Goal: Task Accomplishment & Management: Complete application form

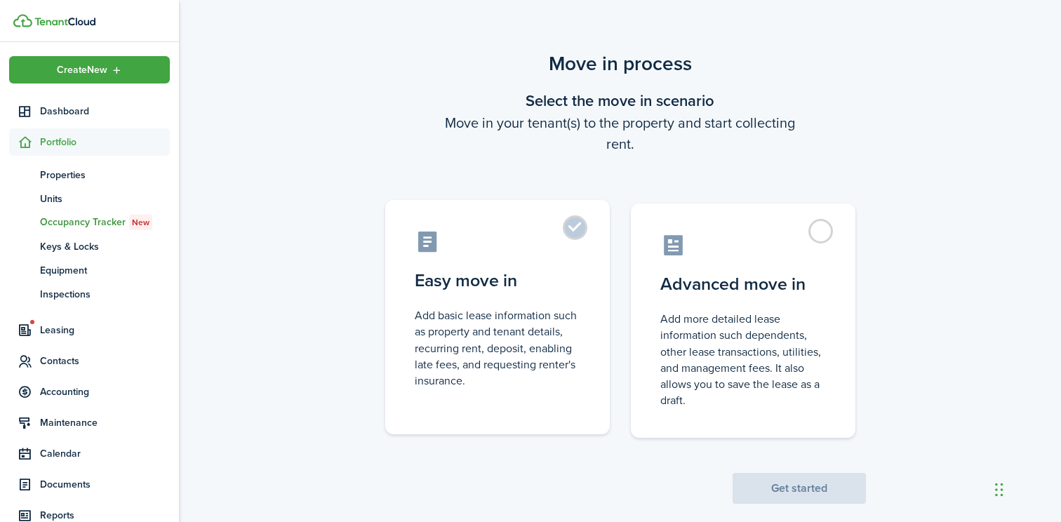
click at [577, 228] on label "Easy move in Add basic lease information such as property and tenant details, r…" at bounding box center [497, 317] width 225 height 234
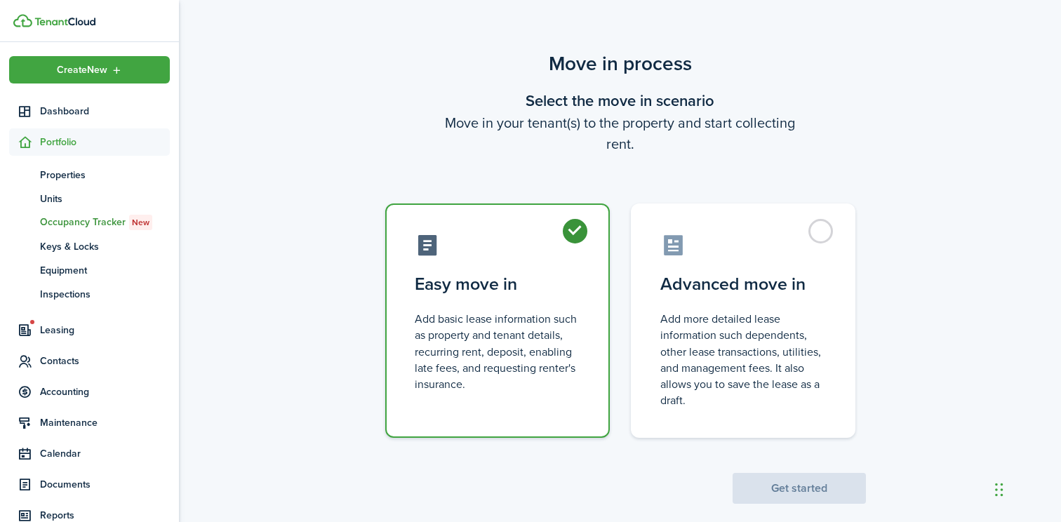
radio input "true"
click at [784, 494] on button "Get started" at bounding box center [799, 488] width 133 height 31
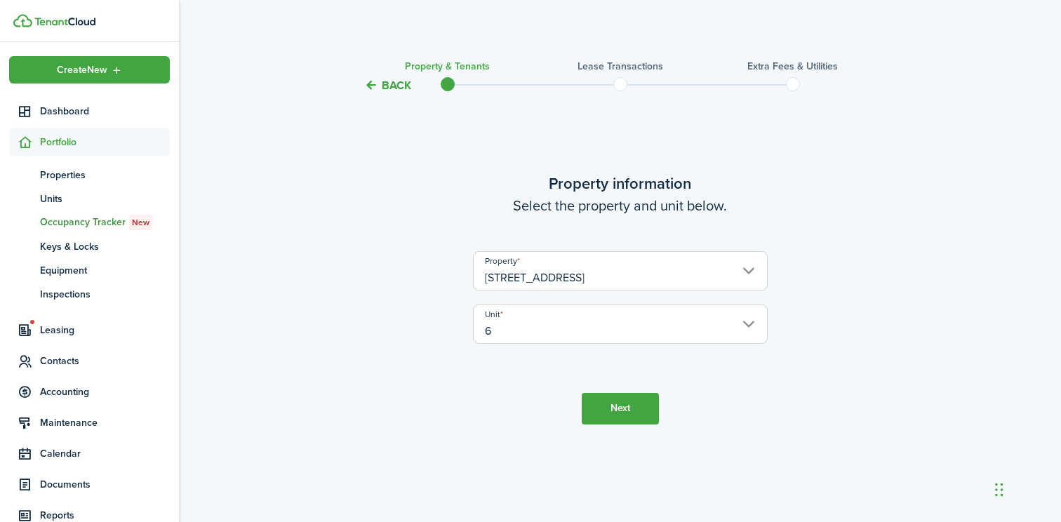
click at [638, 407] on button "Next" at bounding box center [620, 409] width 77 height 32
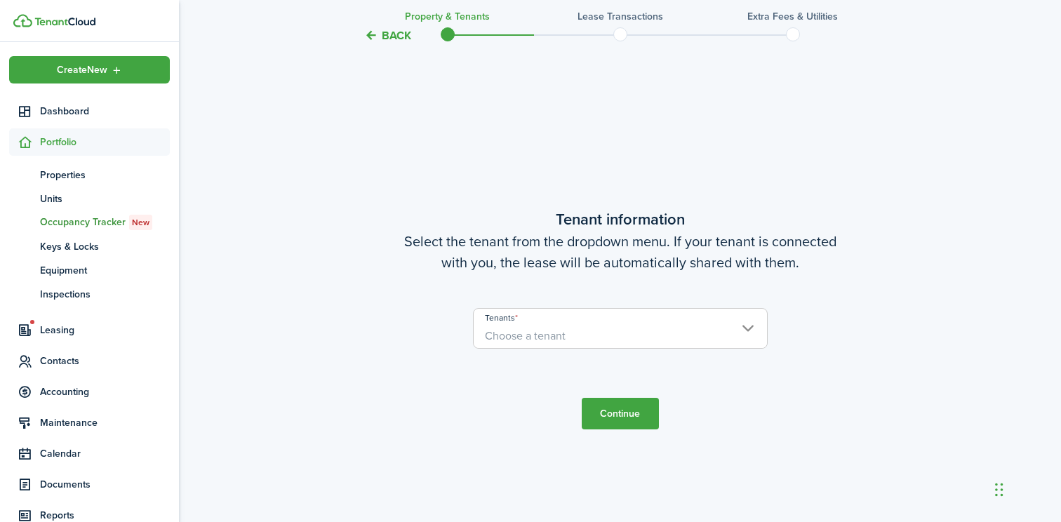
scroll to position [428, 0]
click at [555, 333] on span "Choose a tenant" at bounding box center [525, 334] width 81 height 16
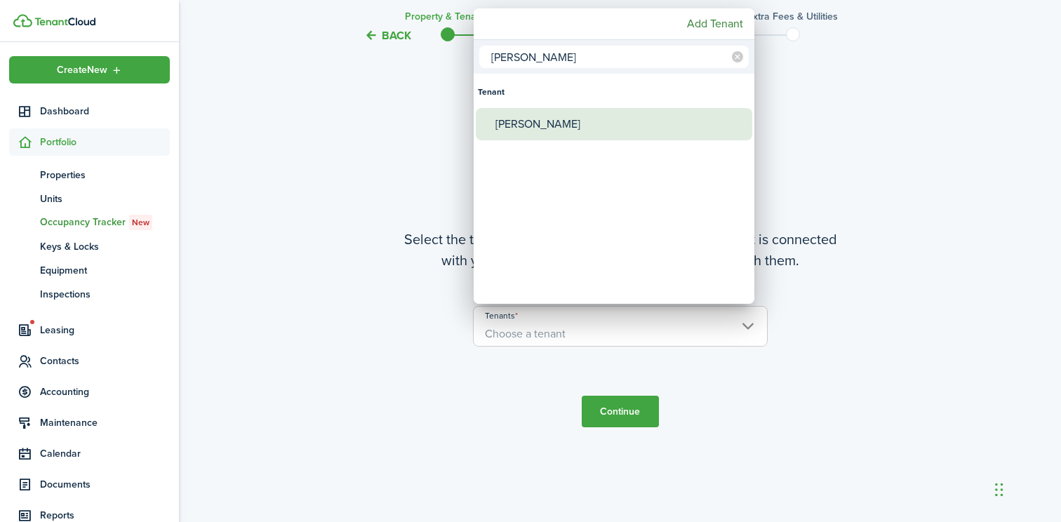
type input "[PERSON_NAME]"
click at [545, 123] on div "[PERSON_NAME]" at bounding box center [619, 124] width 248 height 32
type input "[PERSON_NAME]"
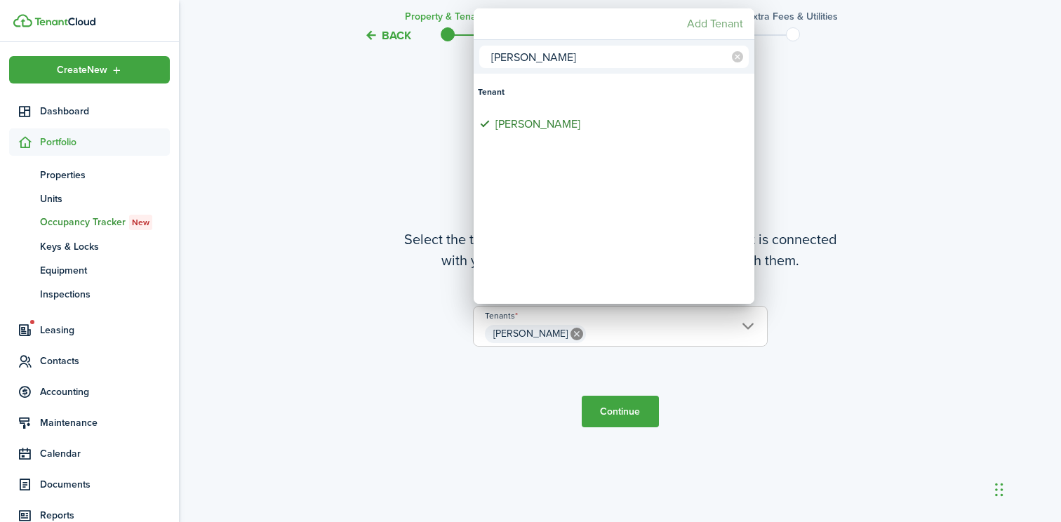
click at [705, 24] on mbsc-button "Add Tenant" at bounding box center [714, 23] width 67 height 25
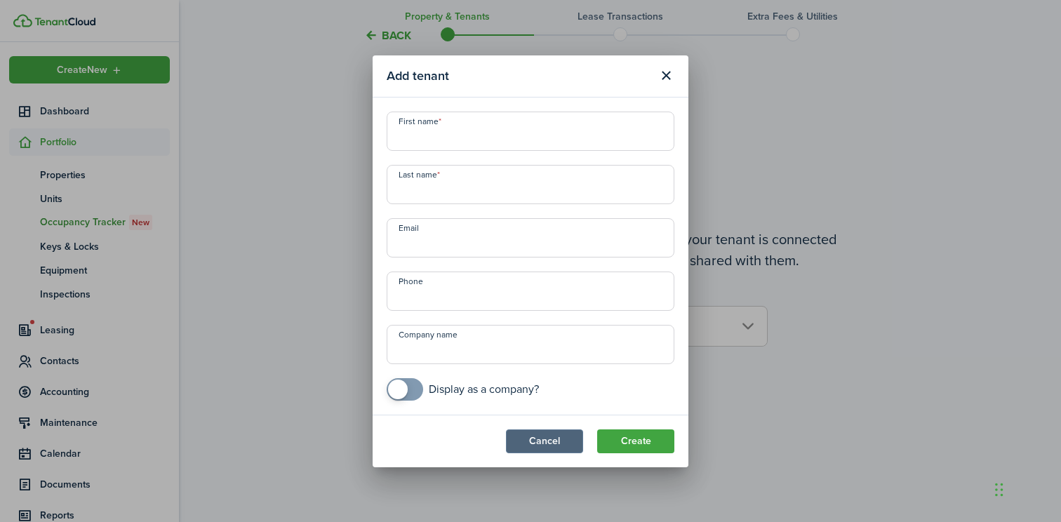
click at [564, 441] on button "Cancel" at bounding box center [544, 441] width 77 height 24
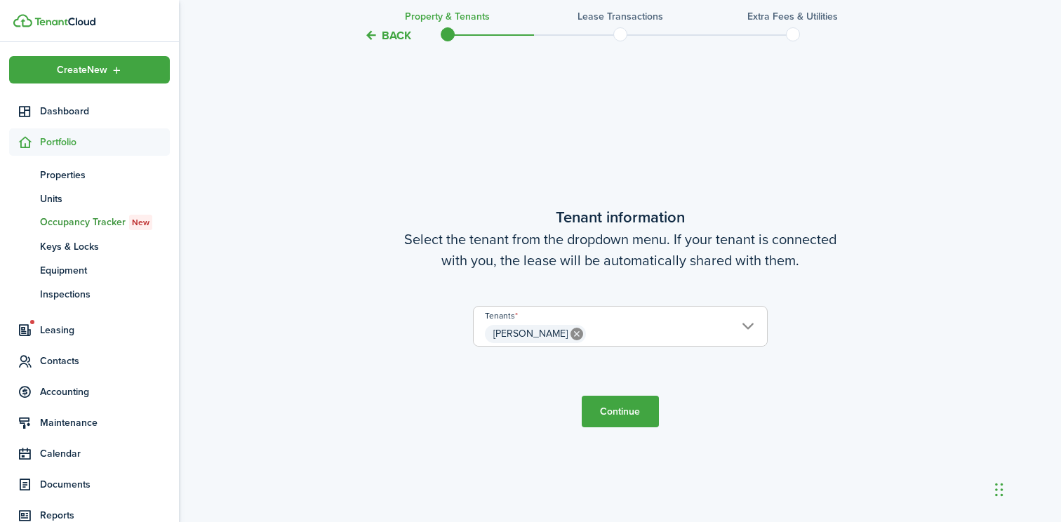
click at [598, 335] on span "[PERSON_NAME]" at bounding box center [620, 334] width 293 height 24
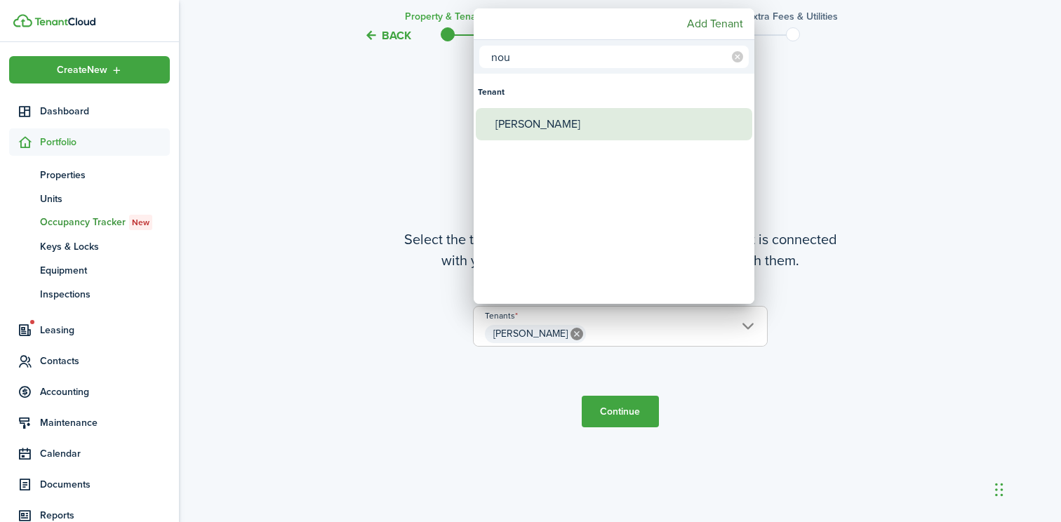
type input "nou"
click at [540, 128] on div "[PERSON_NAME]" at bounding box center [619, 124] width 248 height 32
type input "[PERSON_NAME], [PERSON_NAME]"
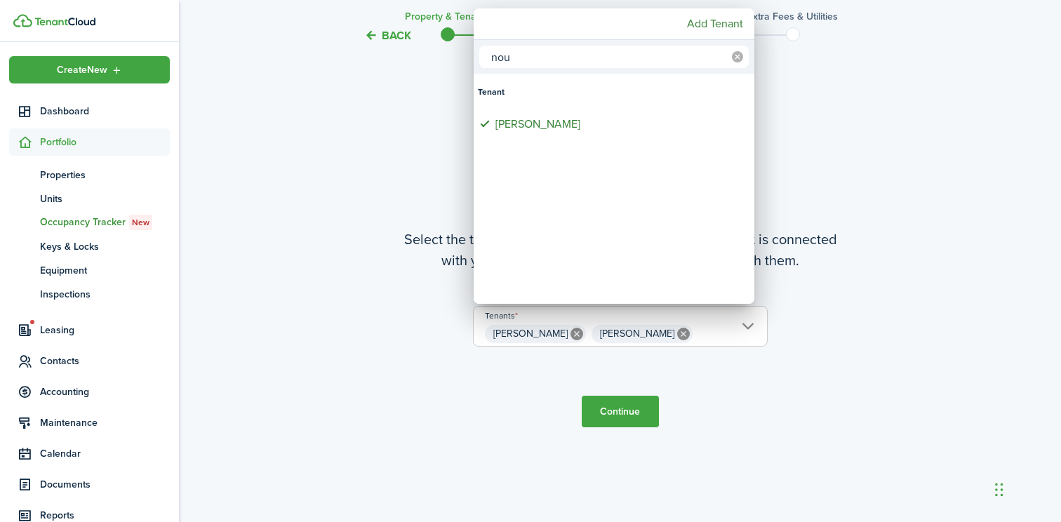
click at [735, 51] on mbsc-icon at bounding box center [737, 57] width 22 height 22
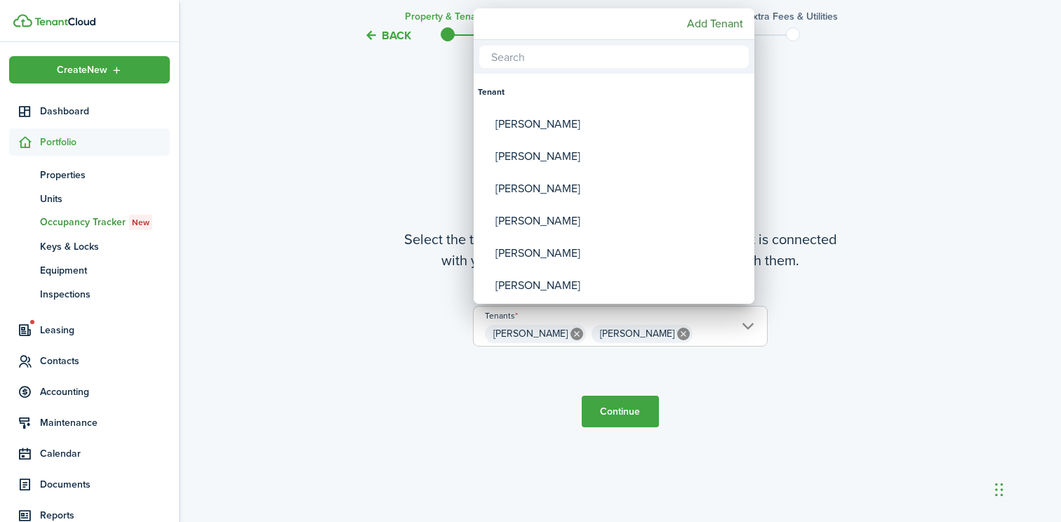
click at [453, 417] on div at bounding box center [530, 261] width 1285 height 747
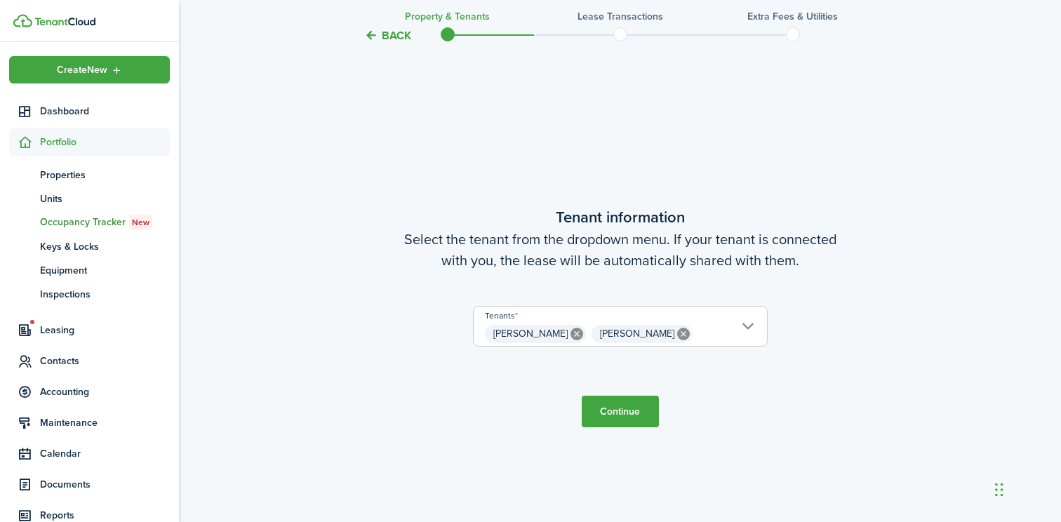
click at [622, 410] on button "Continue" at bounding box center [620, 412] width 77 height 32
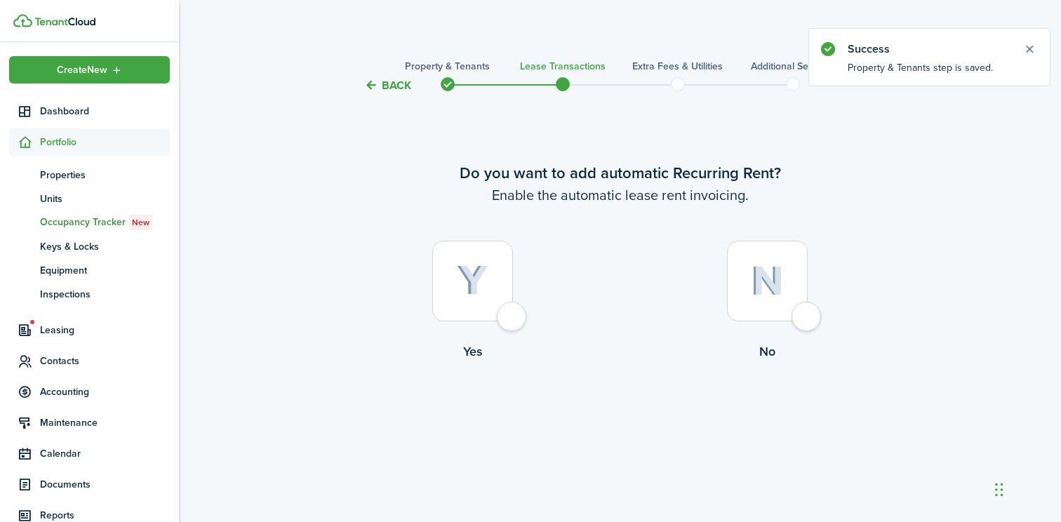
click at [508, 316] on div at bounding box center [472, 281] width 81 height 81
radio input "true"
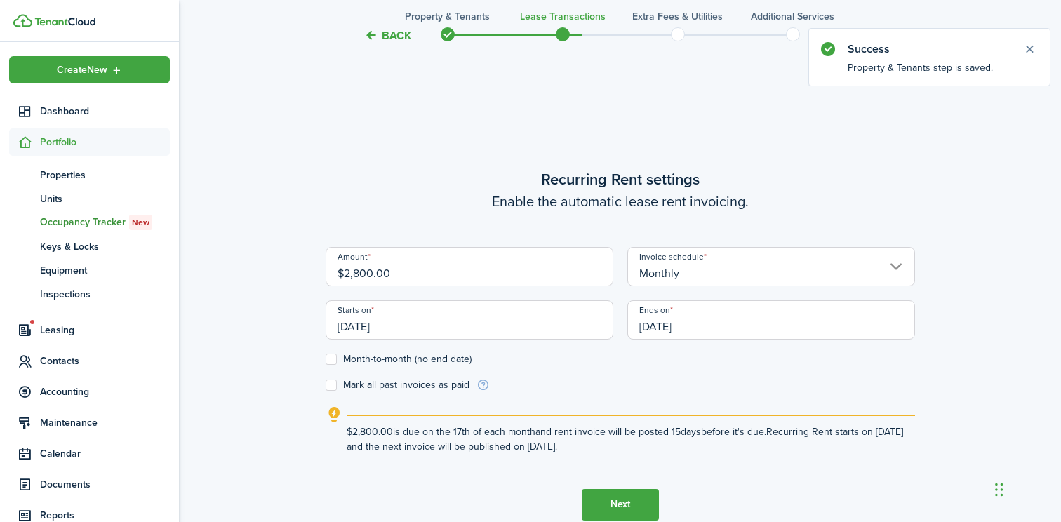
scroll to position [428, 0]
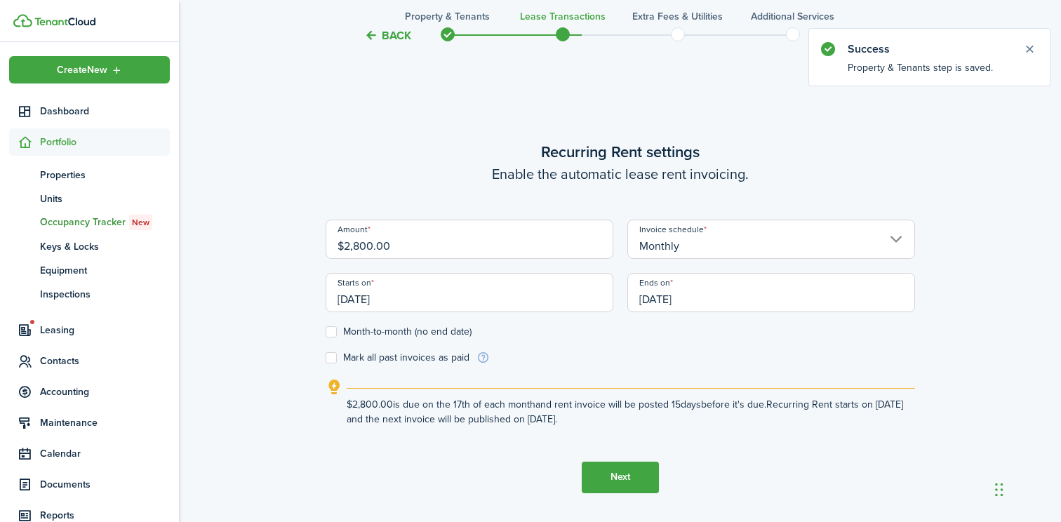
click at [356, 248] on input "$2,800.00" at bounding box center [470, 239] width 288 height 39
click at [357, 248] on input "$2,800.00" at bounding box center [470, 239] width 288 height 39
click at [385, 303] on input "[DATE]" at bounding box center [470, 292] width 288 height 39
type input "$2,700.00"
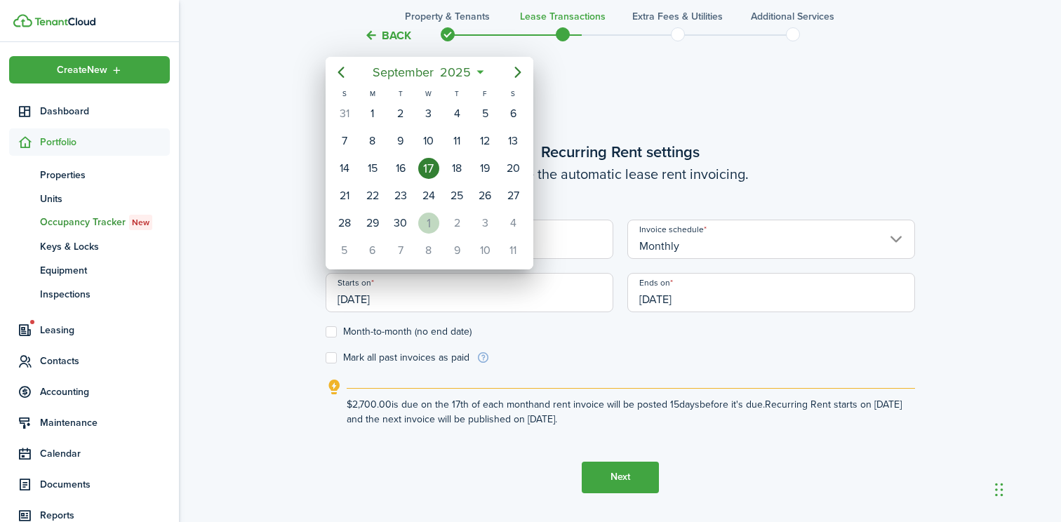
click at [427, 225] on div "1" at bounding box center [428, 223] width 21 height 21
type input "[DATE]"
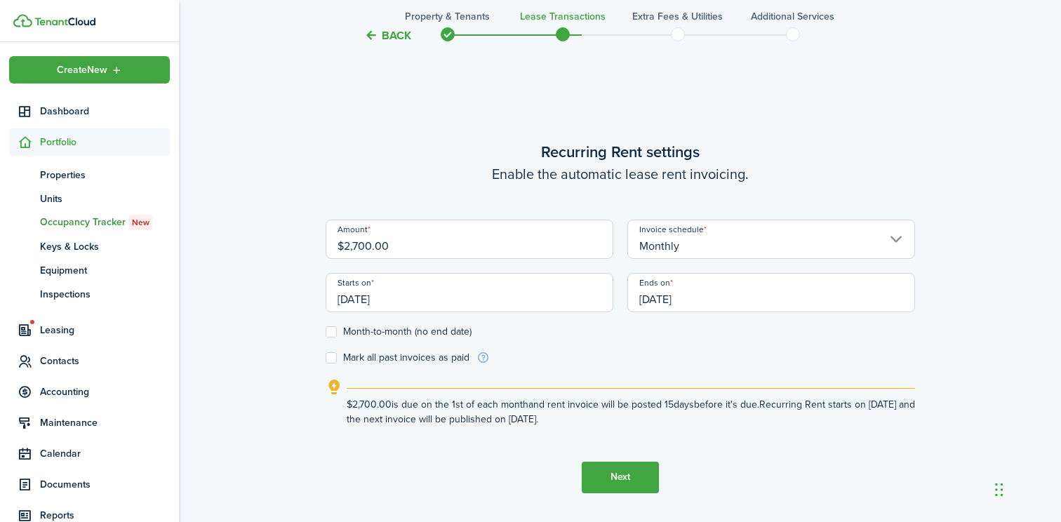
click at [688, 301] on input "[DATE]" at bounding box center [771, 292] width 288 height 39
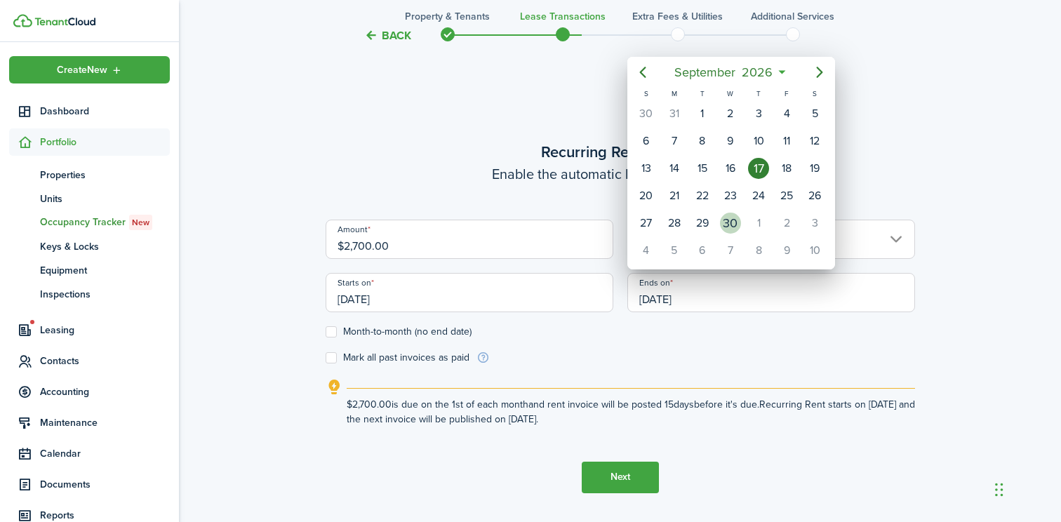
click at [729, 221] on div "30" at bounding box center [730, 223] width 21 height 21
type input "[DATE]"
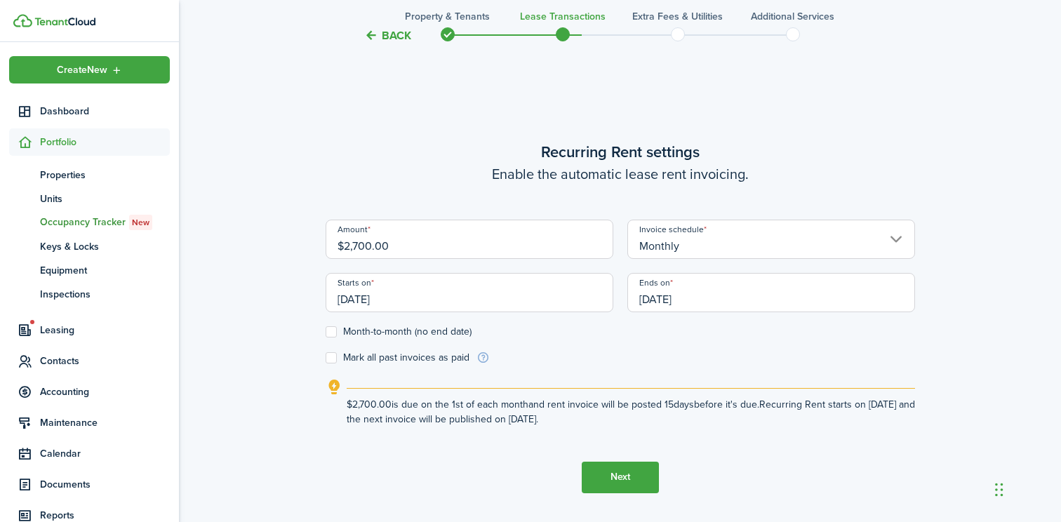
scroll to position [434, 0]
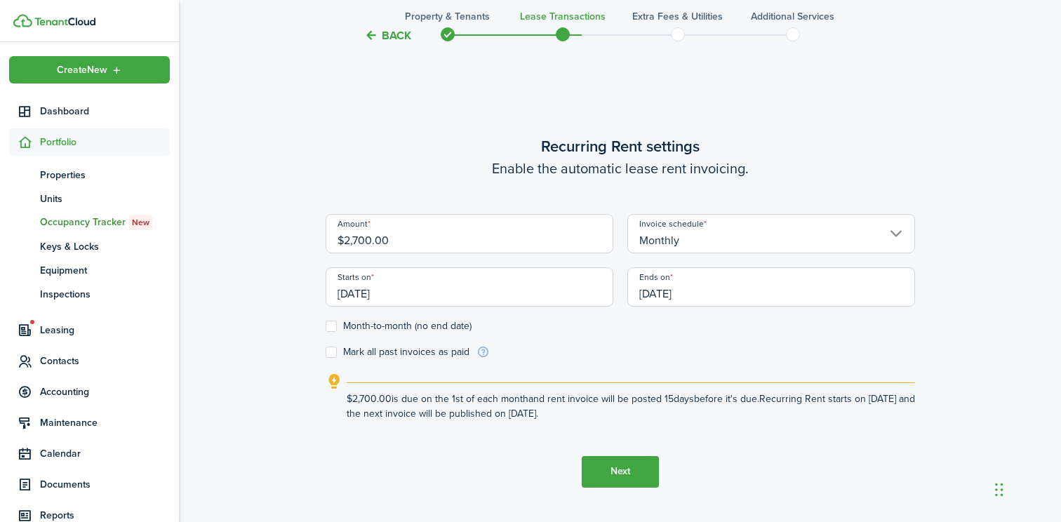
click at [331, 323] on label "Month-to-month (no end date)" at bounding box center [399, 326] width 146 height 11
click at [326, 326] on input "Month-to-month (no end date)" at bounding box center [325, 326] width 1 height 1
checkbox input "true"
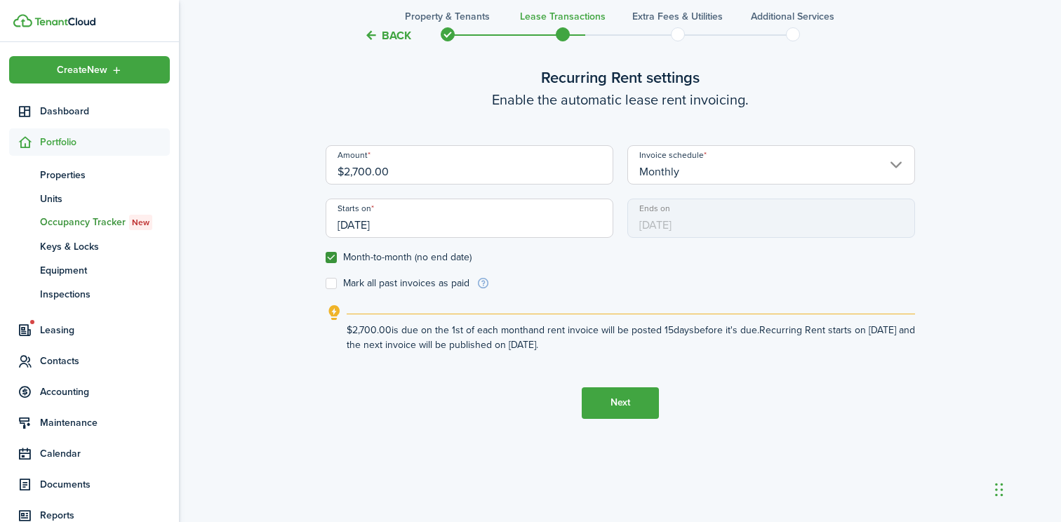
scroll to position [503, 0]
click at [612, 403] on button "Next" at bounding box center [620, 403] width 77 height 32
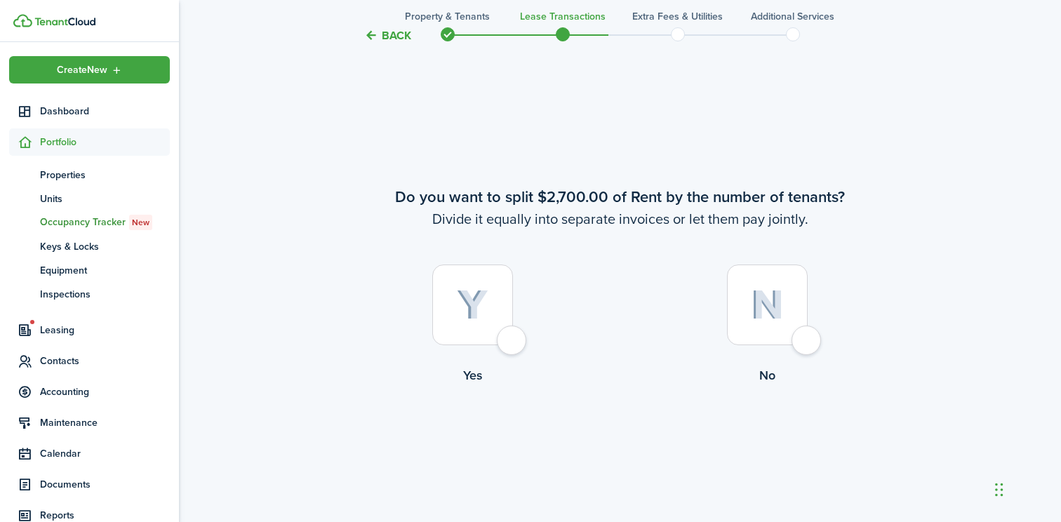
scroll to position [950, 0]
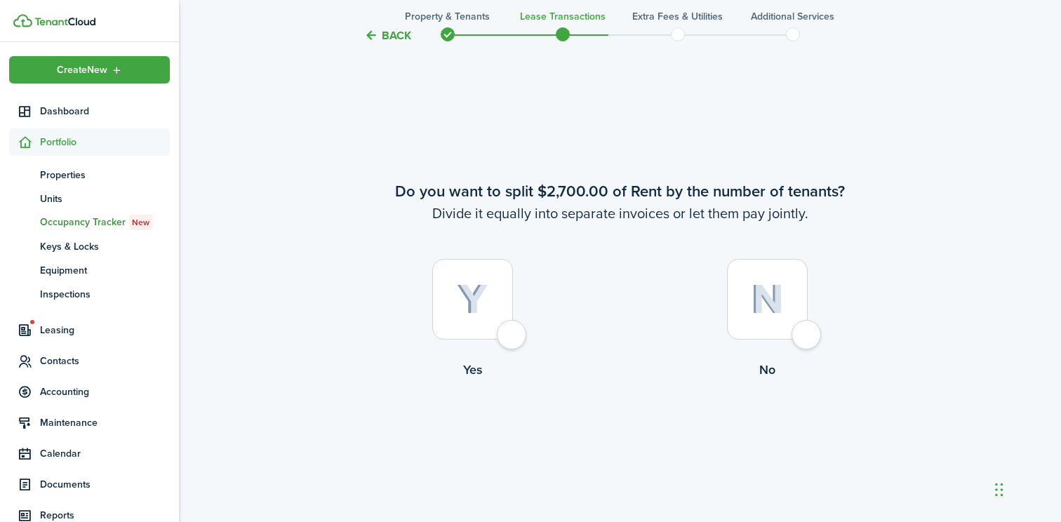
click at [801, 336] on div at bounding box center [767, 299] width 81 height 81
radio input "true"
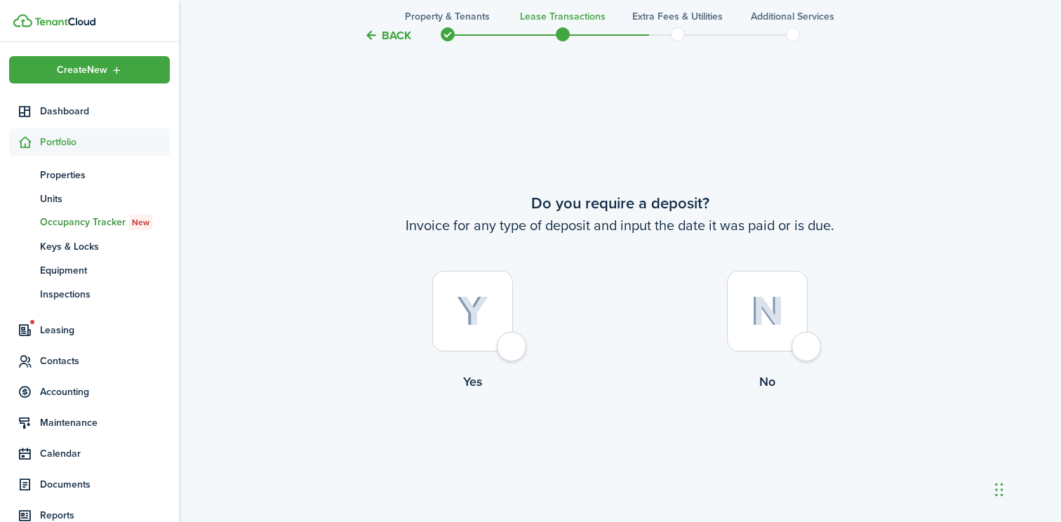
scroll to position [1472, 0]
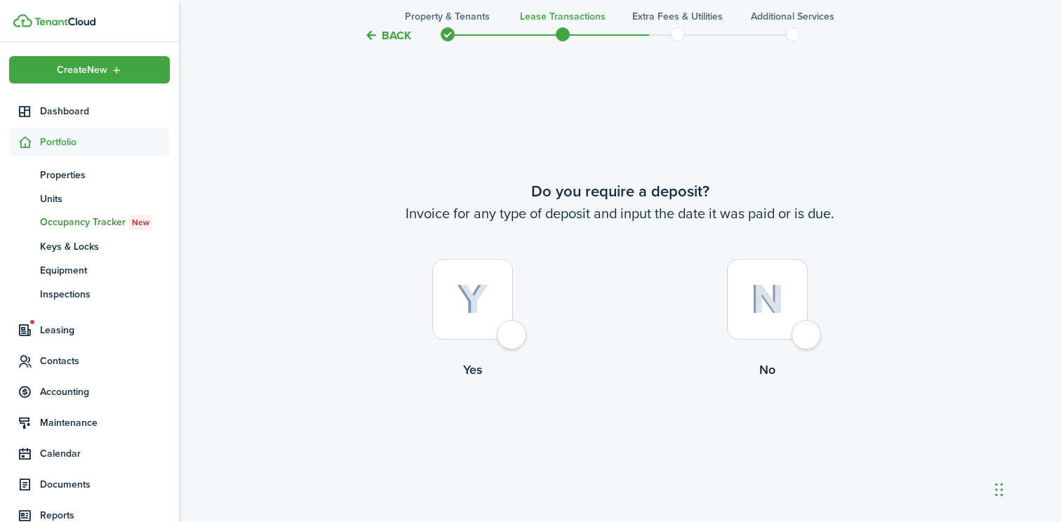
click at [513, 335] on div at bounding box center [472, 299] width 81 height 81
radio input "true"
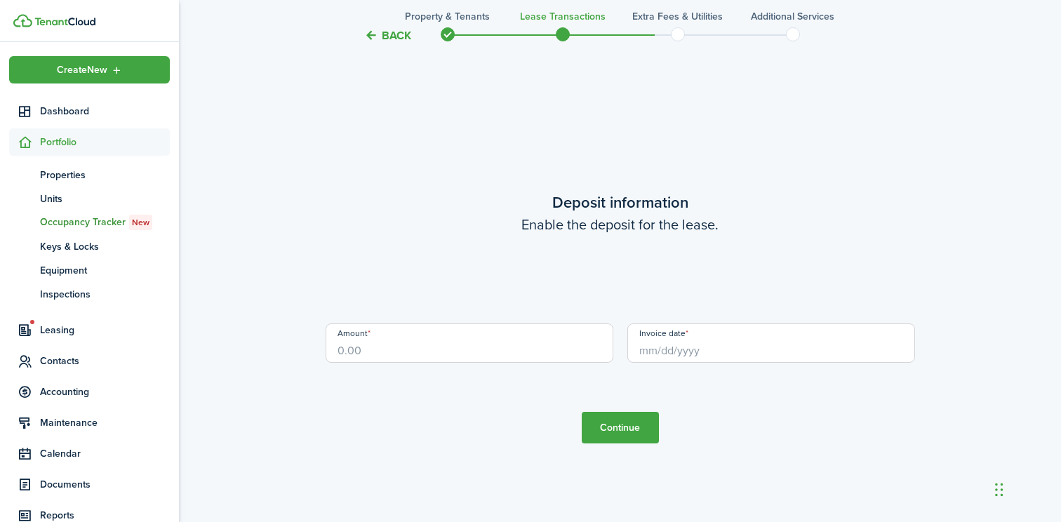
scroll to position [1994, 0]
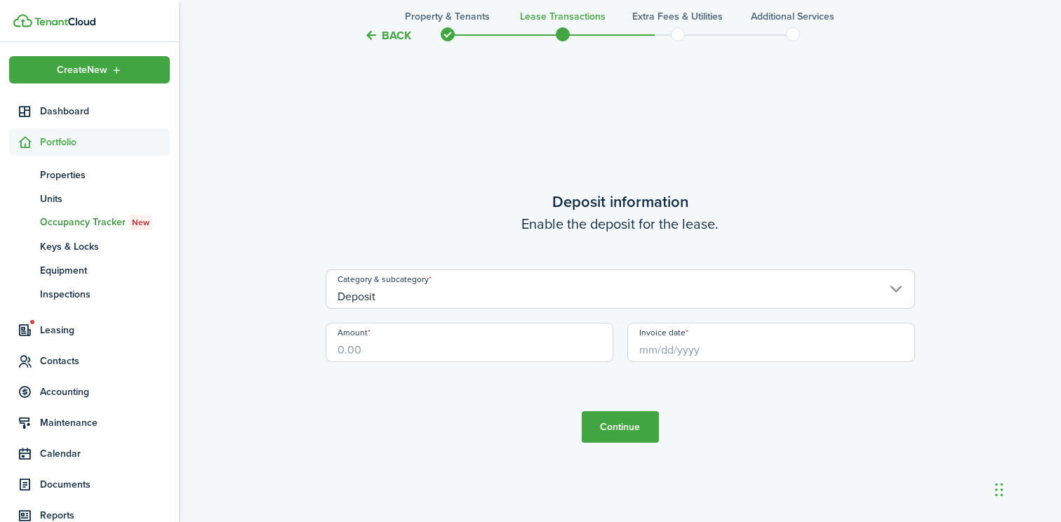
click at [401, 347] on input "Amount" at bounding box center [470, 342] width 288 height 39
click at [662, 354] on input "Invoice date" at bounding box center [771, 342] width 288 height 39
type input "$2,700.00"
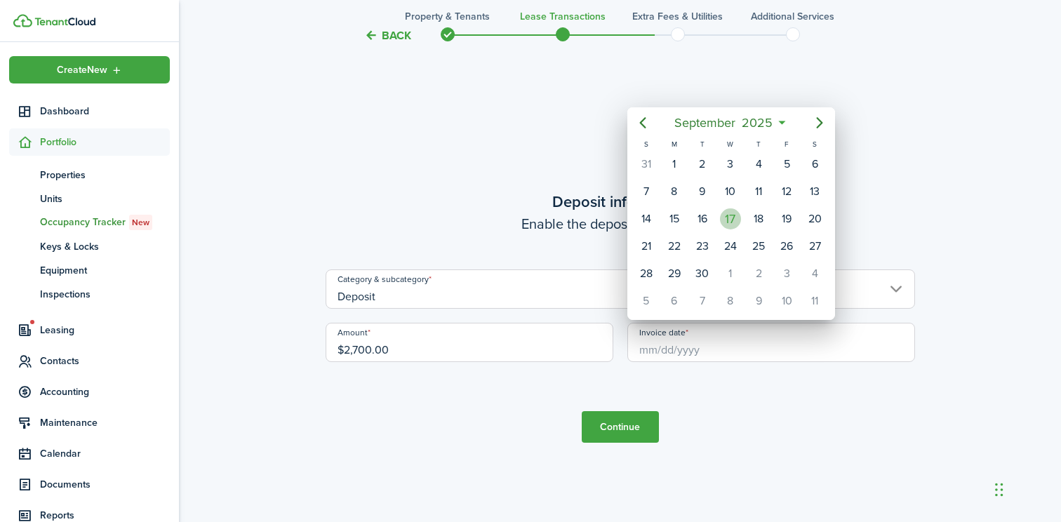
click at [730, 222] on div "17" at bounding box center [730, 218] width 21 height 21
type input "[DATE]"
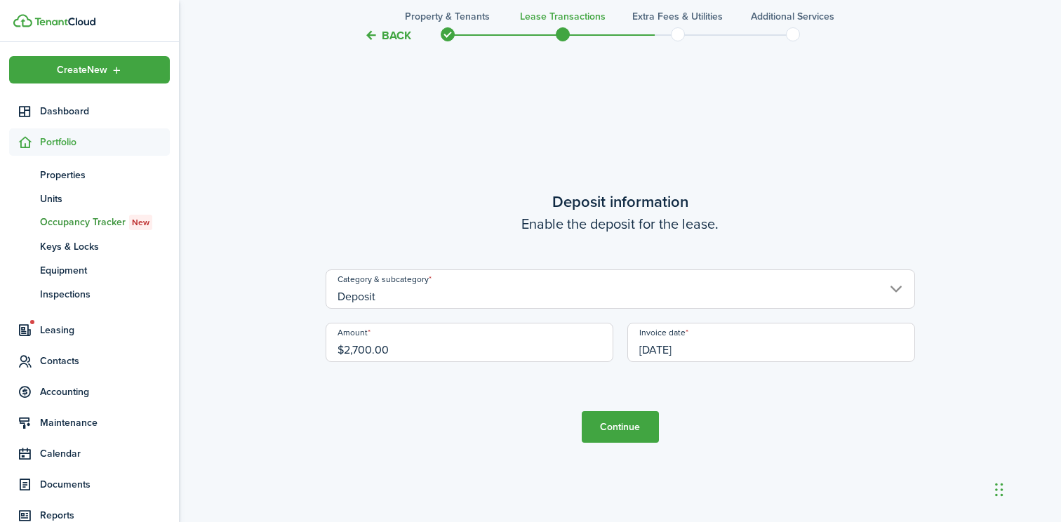
click at [627, 432] on button "Continue" at bounding box center [620, 427] width 77 height 32
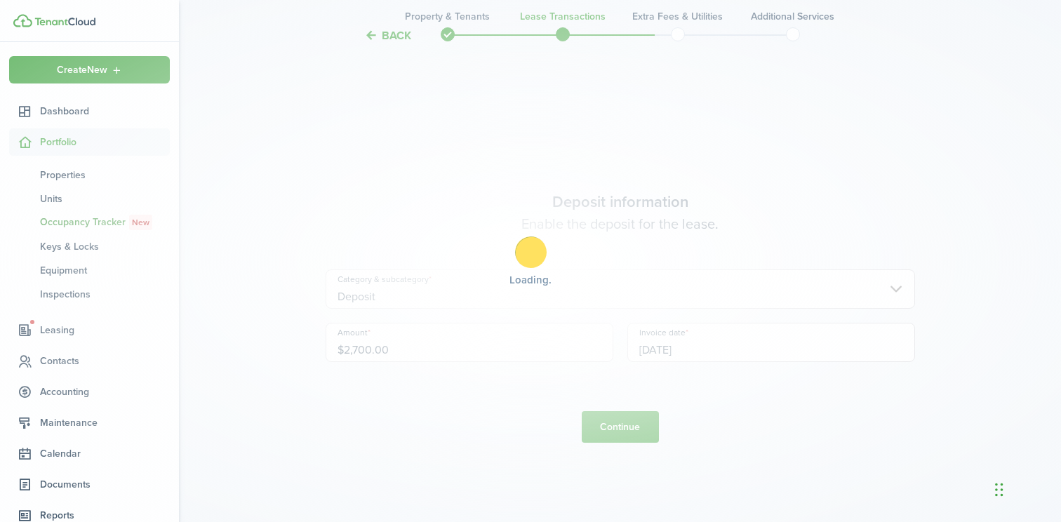
scroll to position [0, 0]
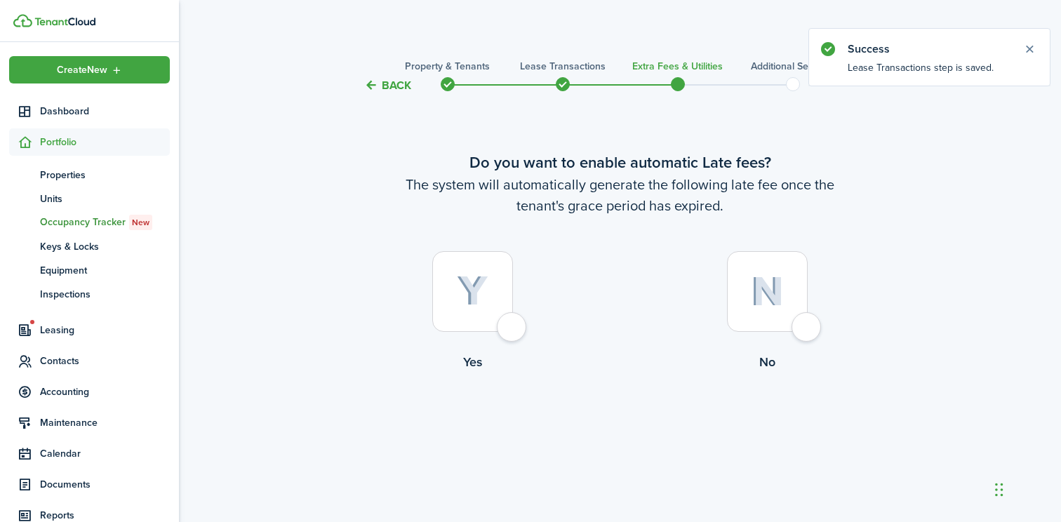
click at [509, 325] on div at bounding box center [472, 291] width 81 height 81
radio input "true"
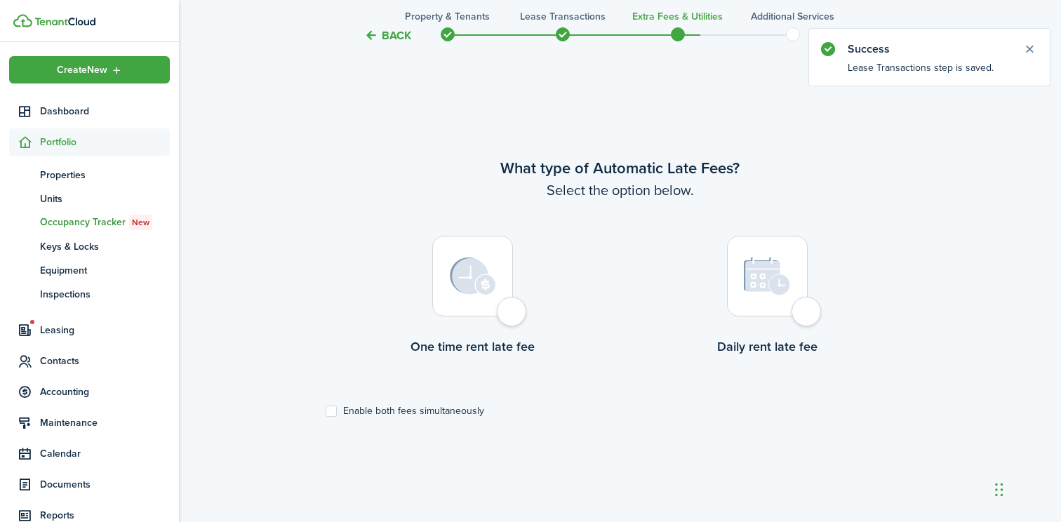
scroll to position [428, 0]
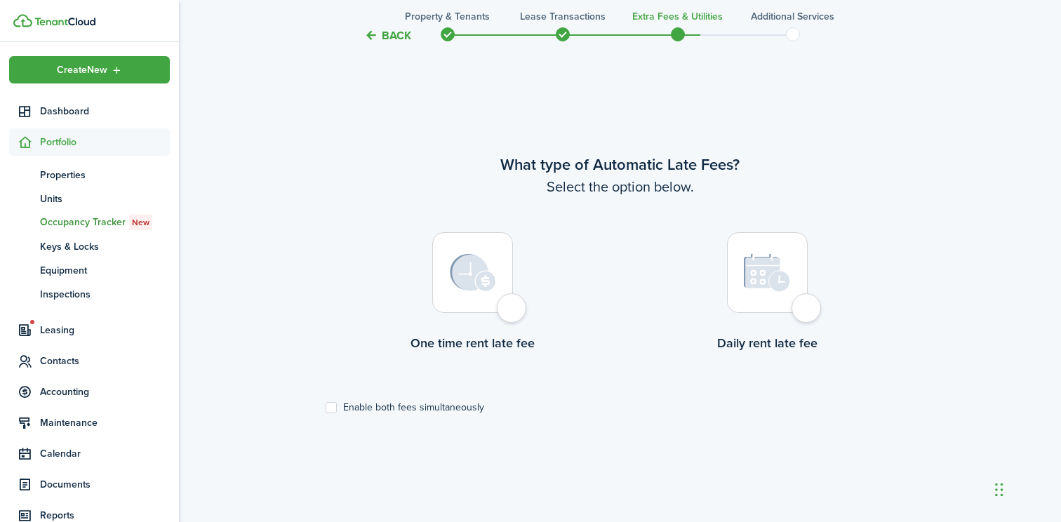
click at [502, 305] on div at bounding box center [472, 272] width 81 height 81
radio input "true"
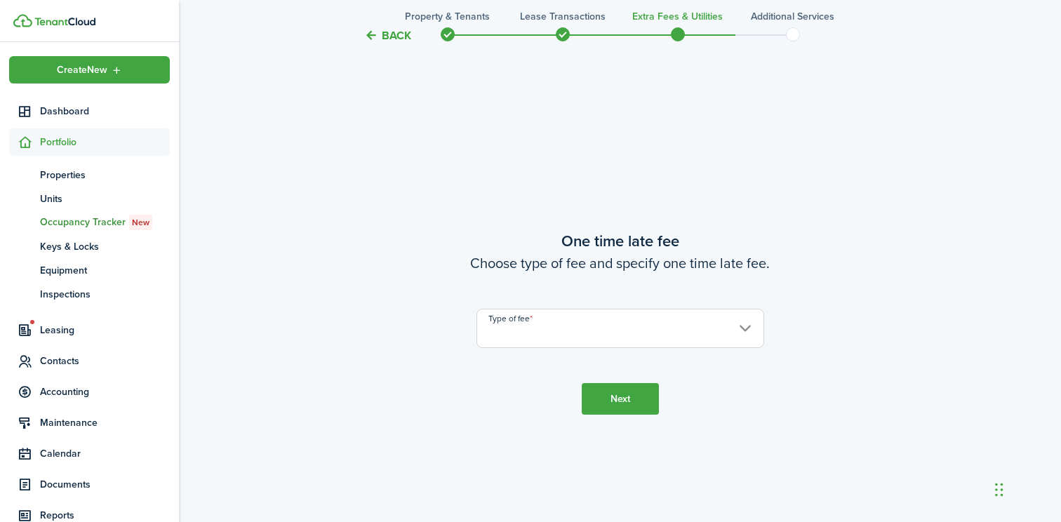
scroll to position [950, 0]
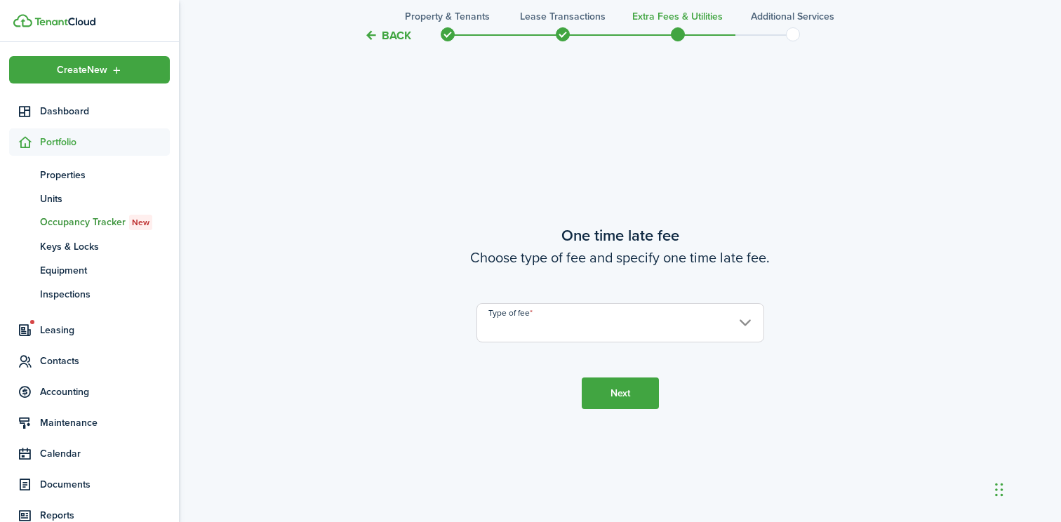
click at [511, 323] on input "Type of fee" at bounding box center [620, 322] width 288 height 39
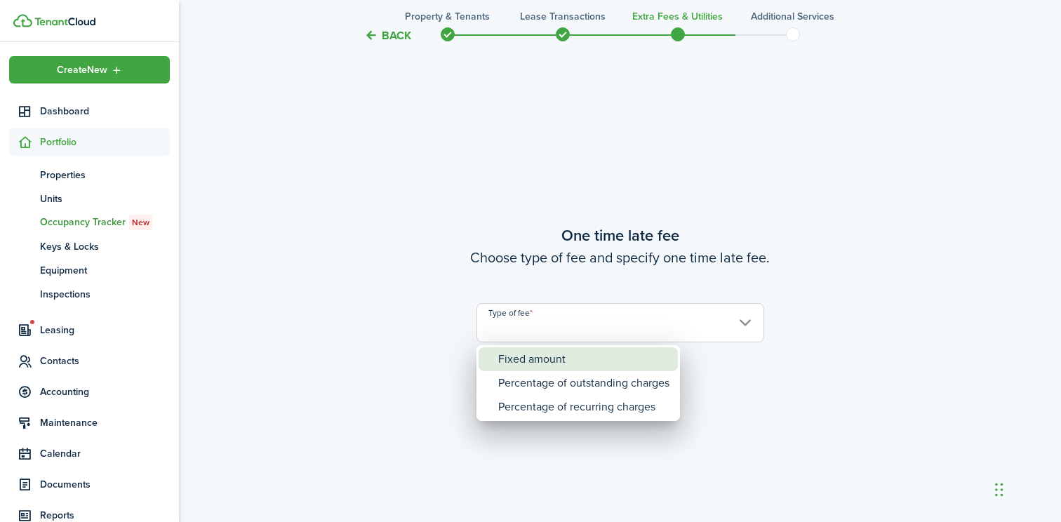
click at [517, 356] on div "Fixed amount" at bounding box center [583, 359] width 171 height 24
type input "Fixed amount"
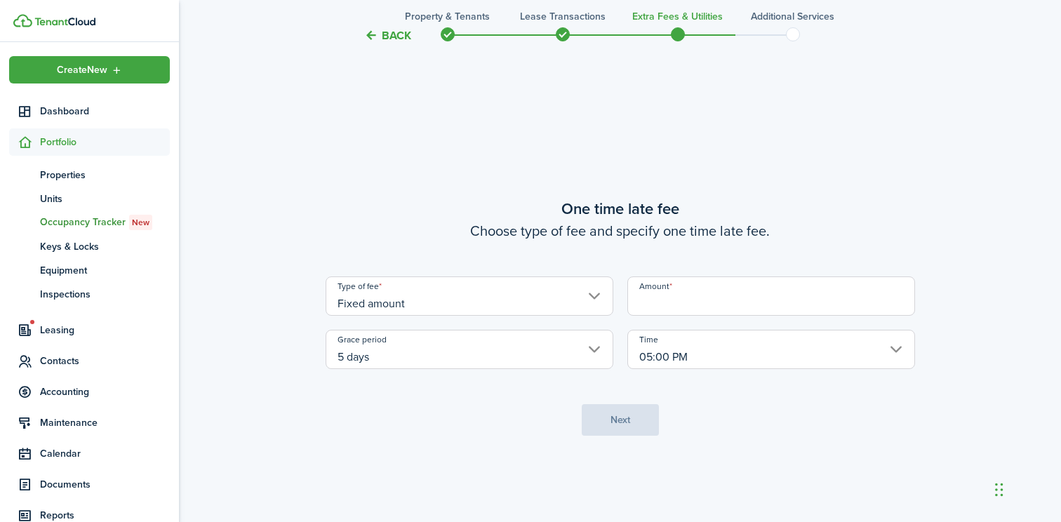
click at [646, 308] on input "Amount" at bounding box center [771, 295] width 288 height 39
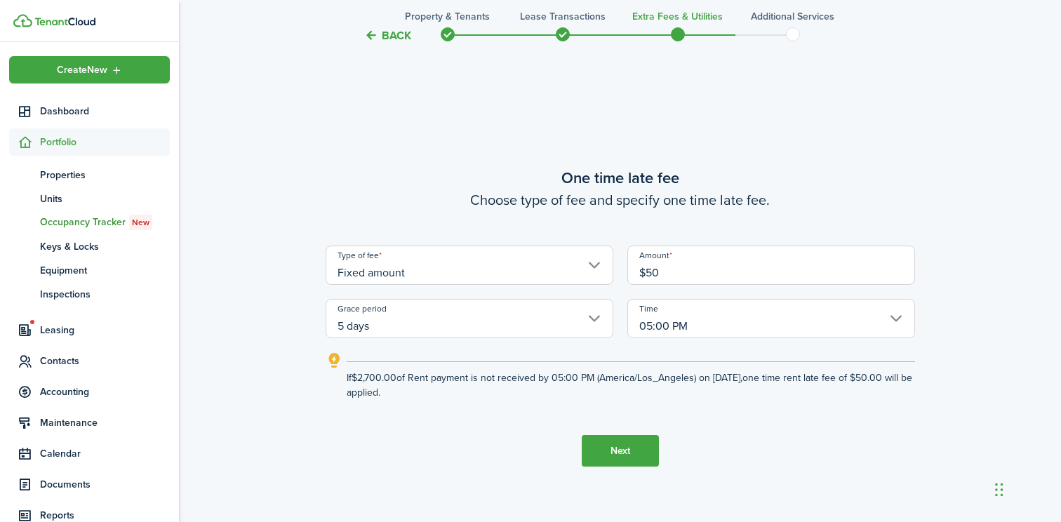
type input "$50.00"
click at [534, 417] on tc-wizard-step "One time late fee Choose type of fee and specify one time late fee. Type of fee…" at bounding box center [620, 316] width 589 height 522
click at [618, 454] on button "Next" at bounding box center [620, 451] width 77 height 32
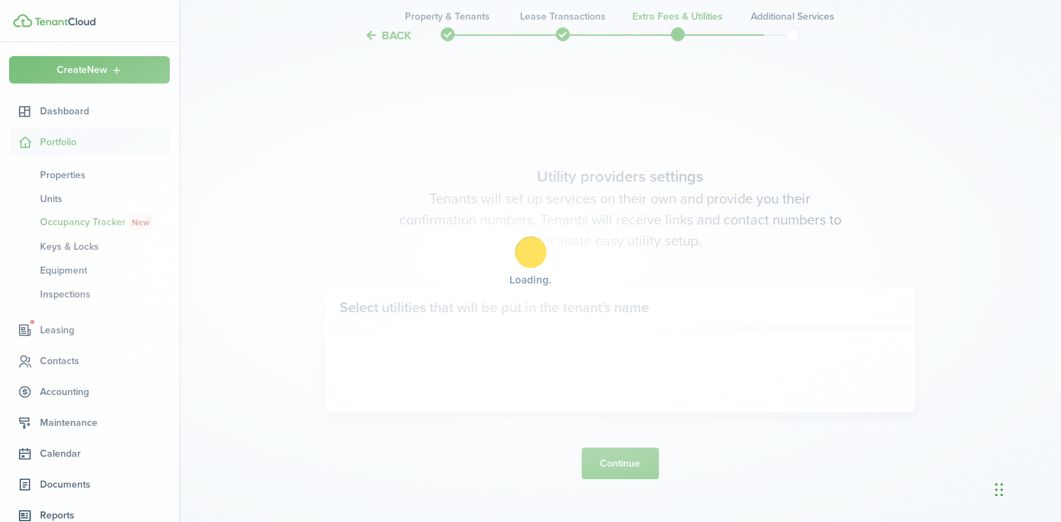
scroll to position [1472, 0]
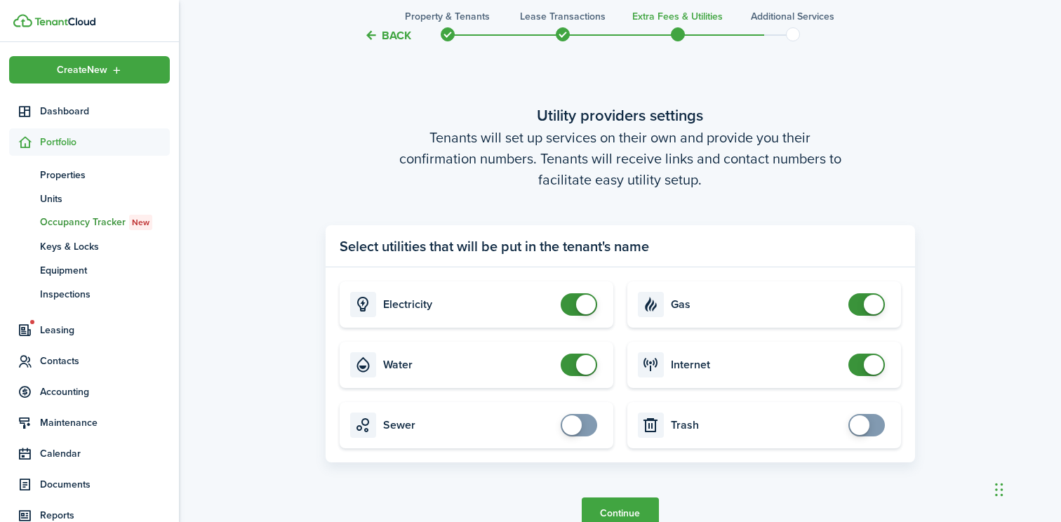
click at [381, 36] on button "Back" at bounding box center [387, 35] width 47 height 15
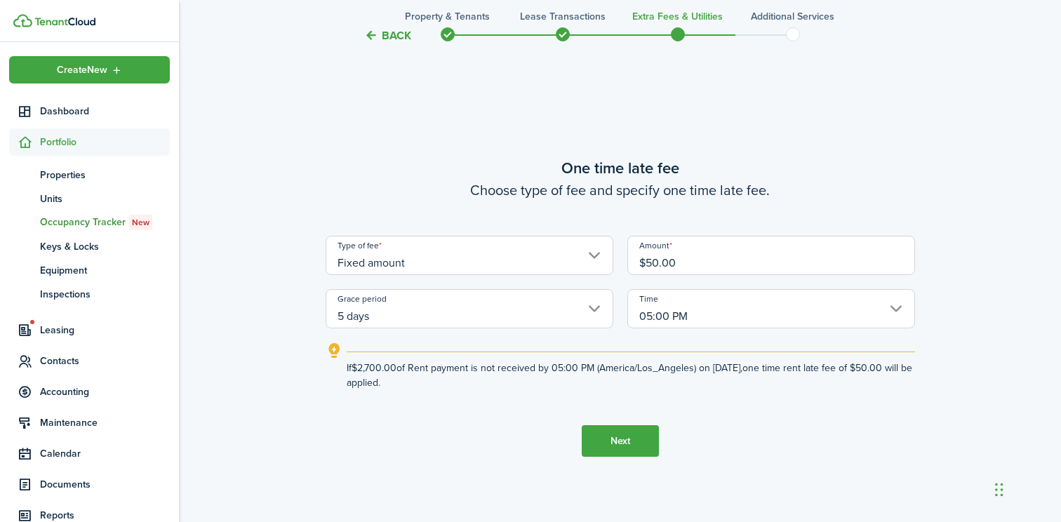
scroll to position [950, 0]
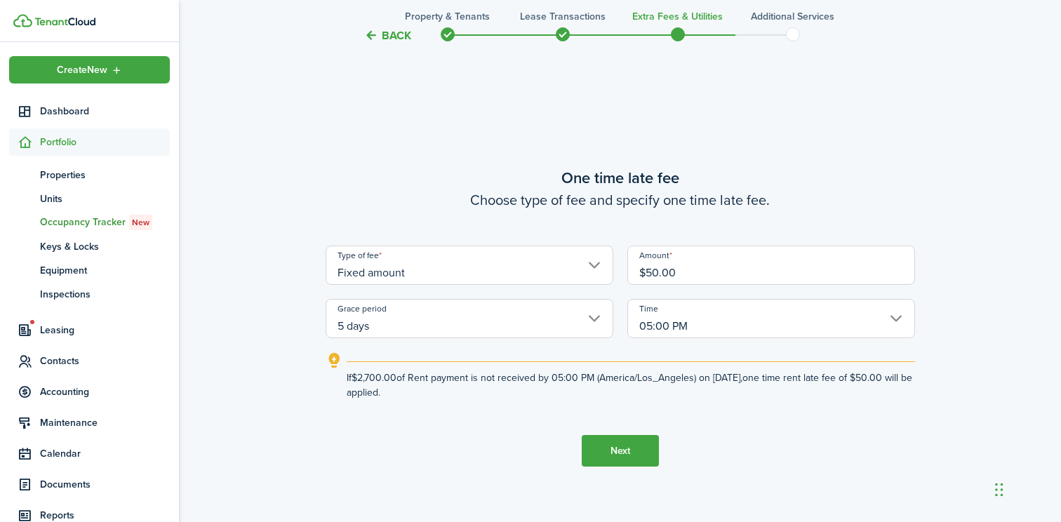
click at [345, 326] on input "5 days" at bounding box center [470, 318] width 288 height 39
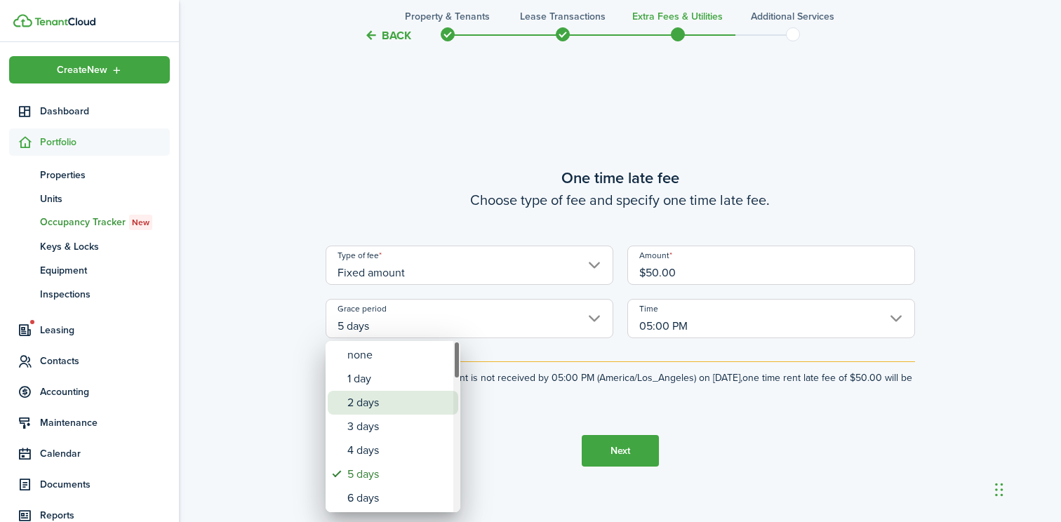
click at [362, 402] on div "2 days" at bounding box center [398, 403] width 102 height 24
type input "2 days"
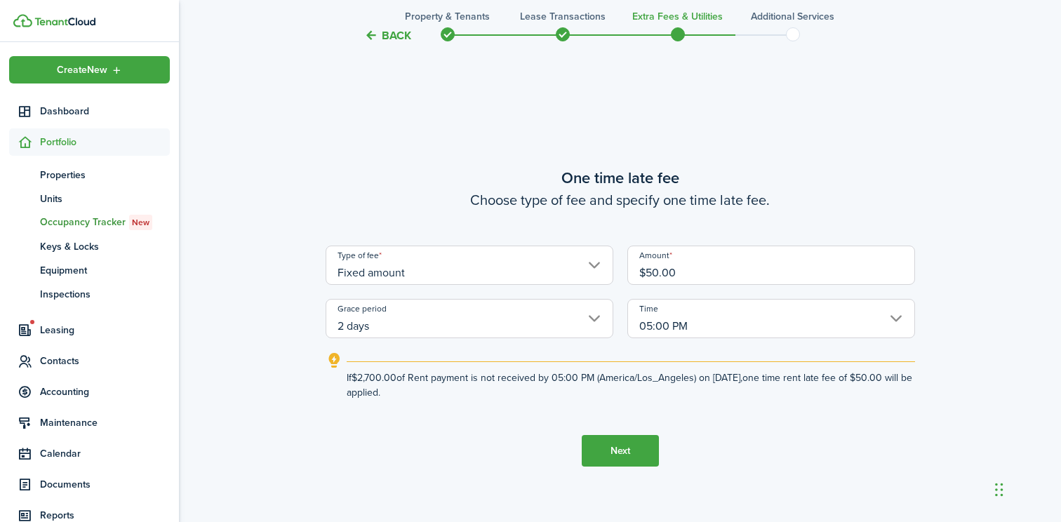
click at [637, 452] on button "Next" at bounding box center [620, 451] width 77 height 32
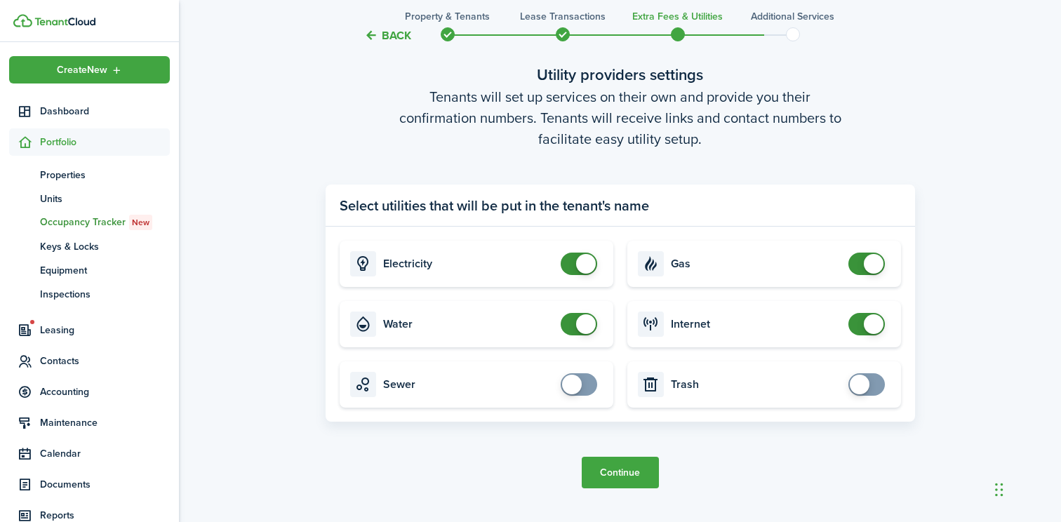
scroll to position [1523, 0]
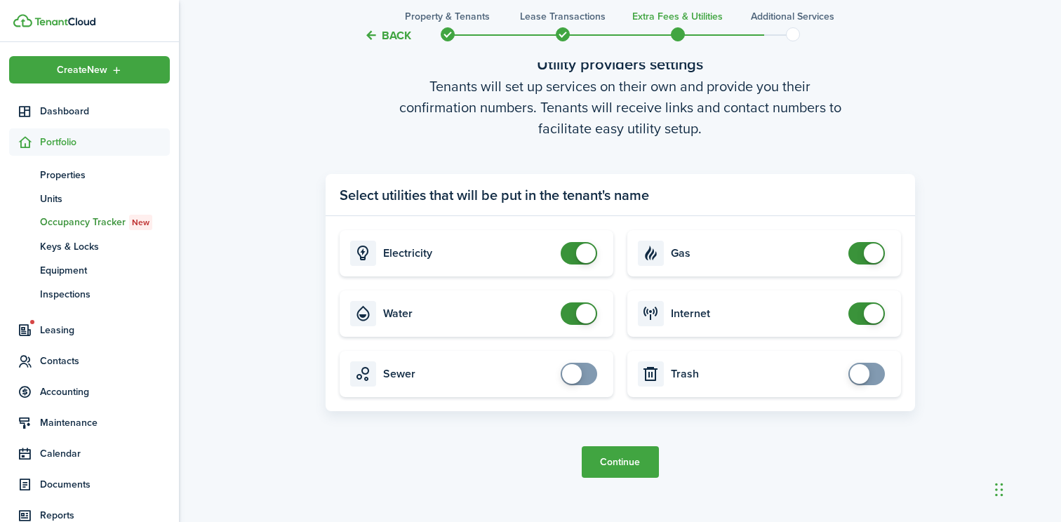
click at [613, 469] on button "Continue" at bounding box center [620, 462] width 77 height 32
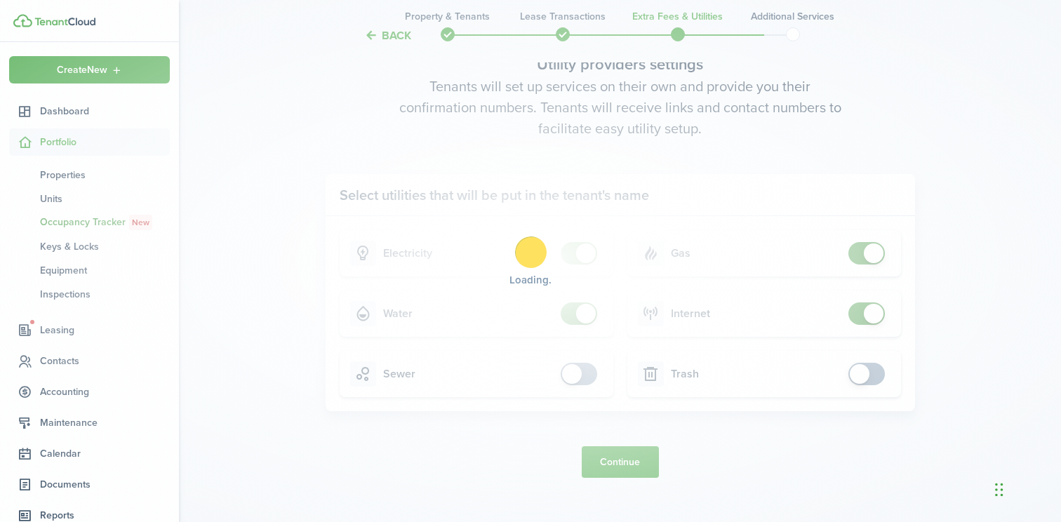
scroll to position [0, 0]
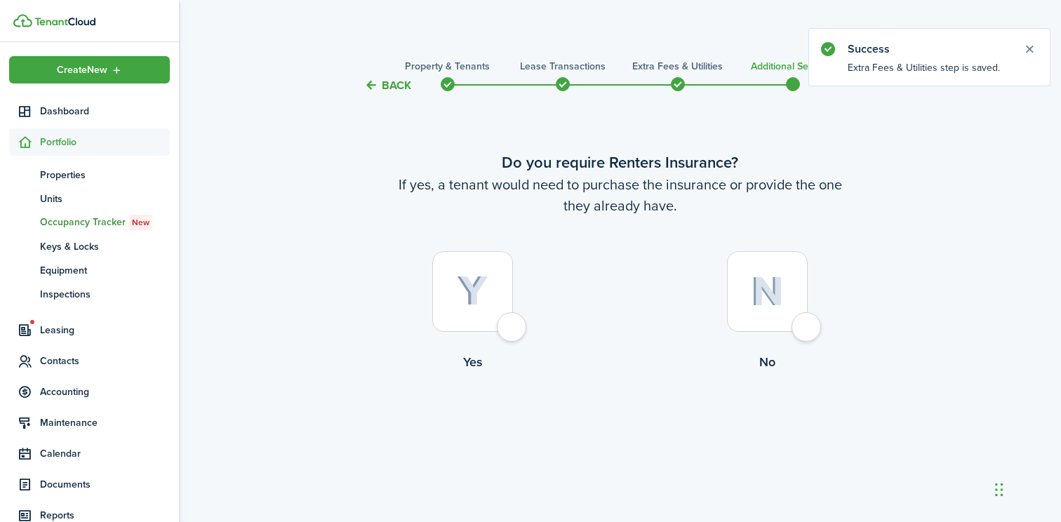
click at [808, 328] on div at bounding box center [767, 291] width 81 height 81
radio input "true"
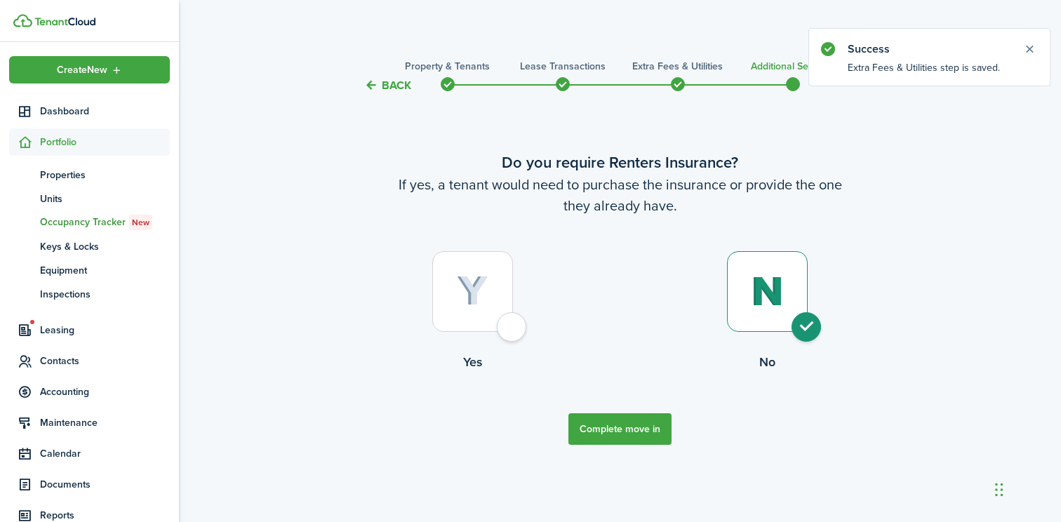
click at [606, 435] on button "Complete move in" at bounding box center [619, 429] width 103 height 32
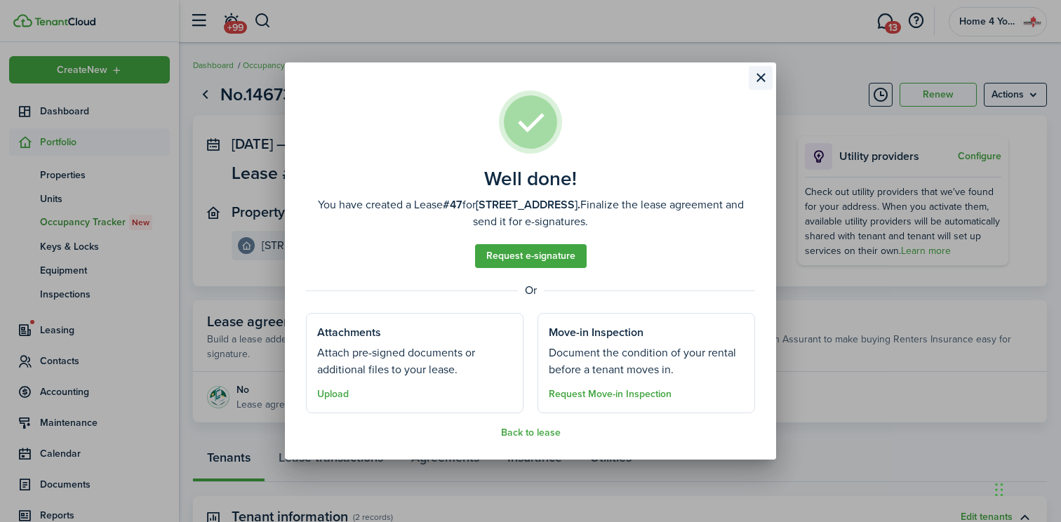
click at [760, 78] on button "Close modal" at bounding box center [761, 78] width 24 height 24
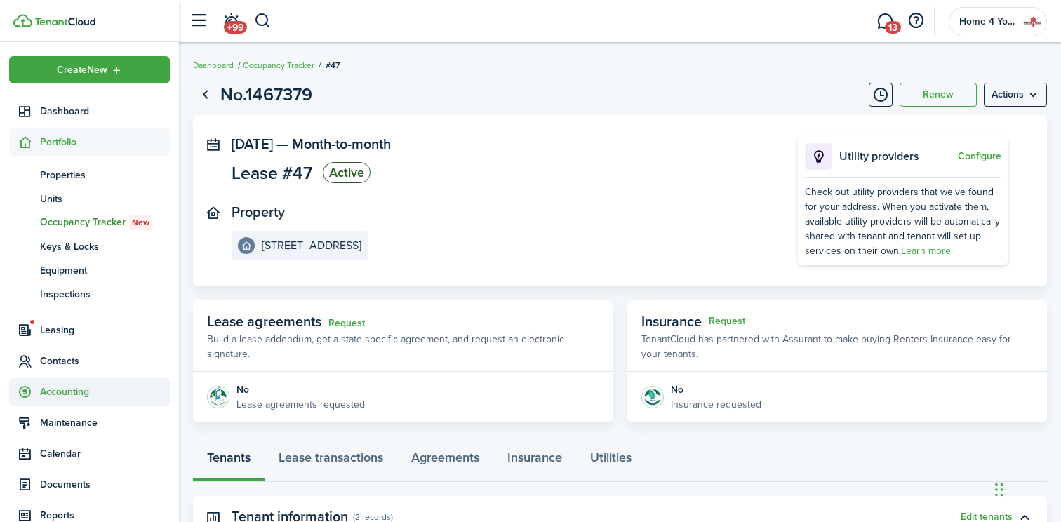
click at [65, 388] on span "Accounting" at bounding box center [105, 392] width 130 height 15
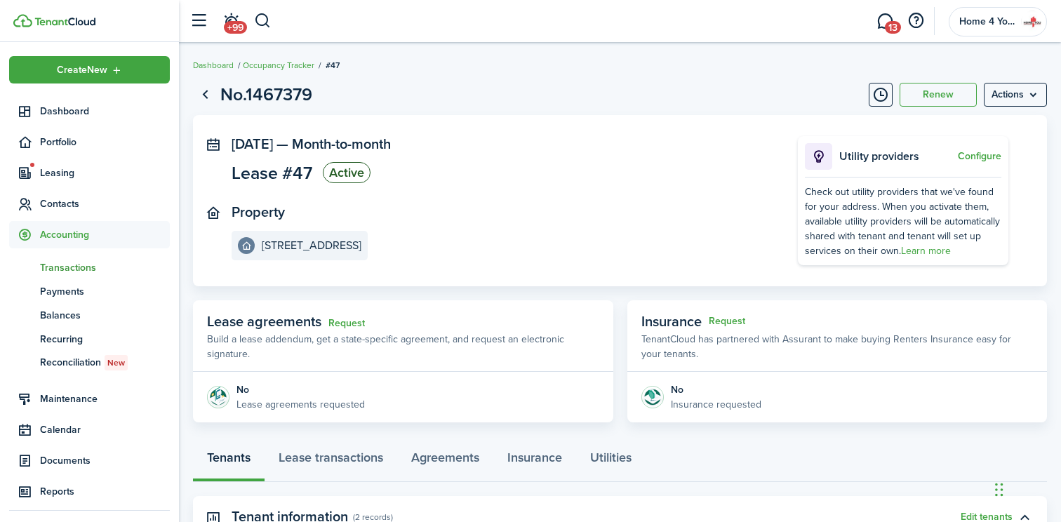
click at [76, 269] on span "Transactions" at bounding box center [105, 267] width 130 height 15
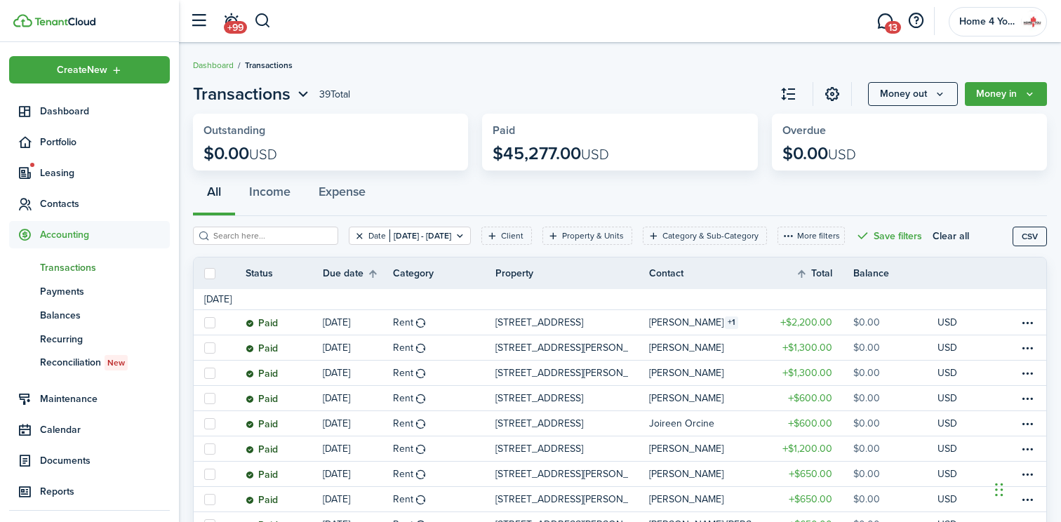
click at [354, 233] on button "Clear filter" at bounding box center [360, 235] width 12 height 11
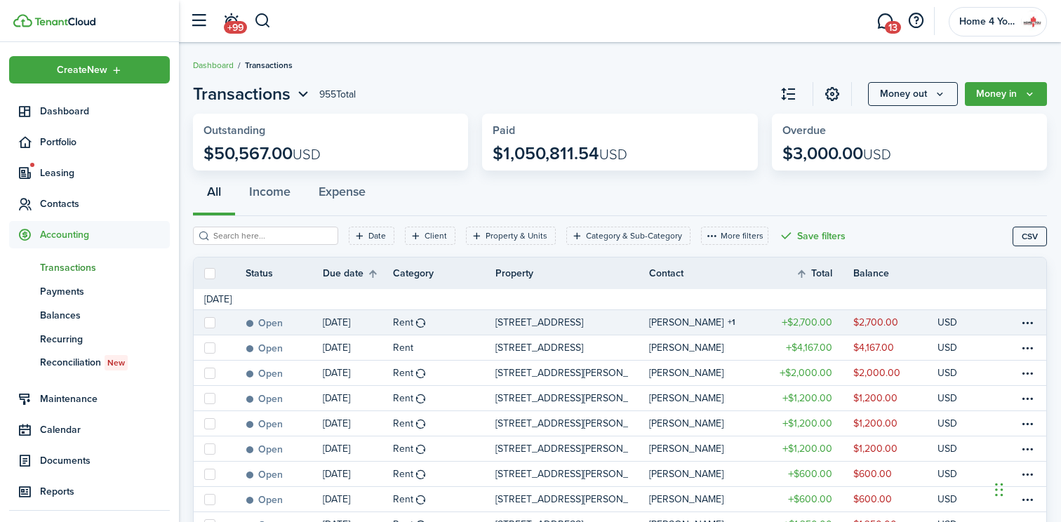
click at [693, 321] on table-info-title "[PERSON_NAME]" at bounding box center [686, 322] width 74 height 15
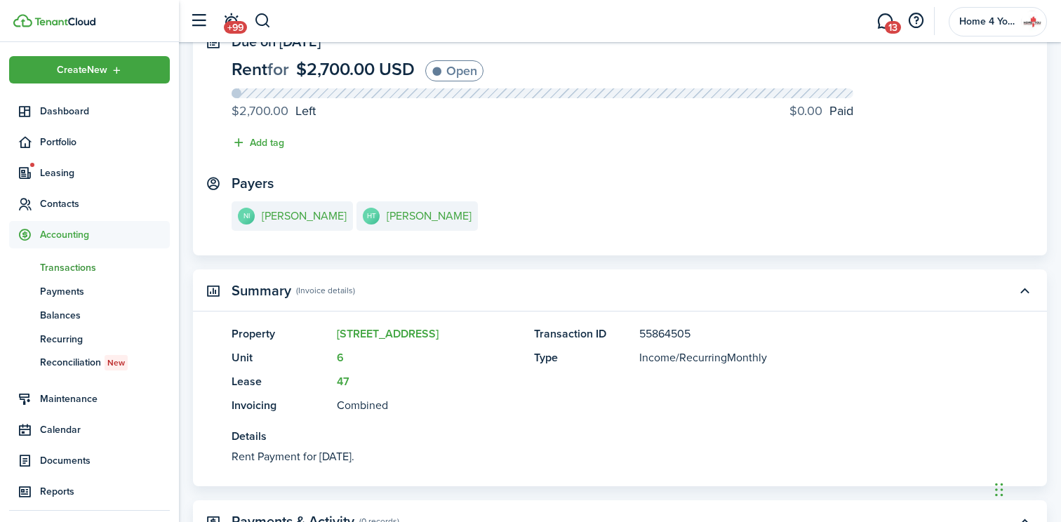
scroll to position [107, 0]
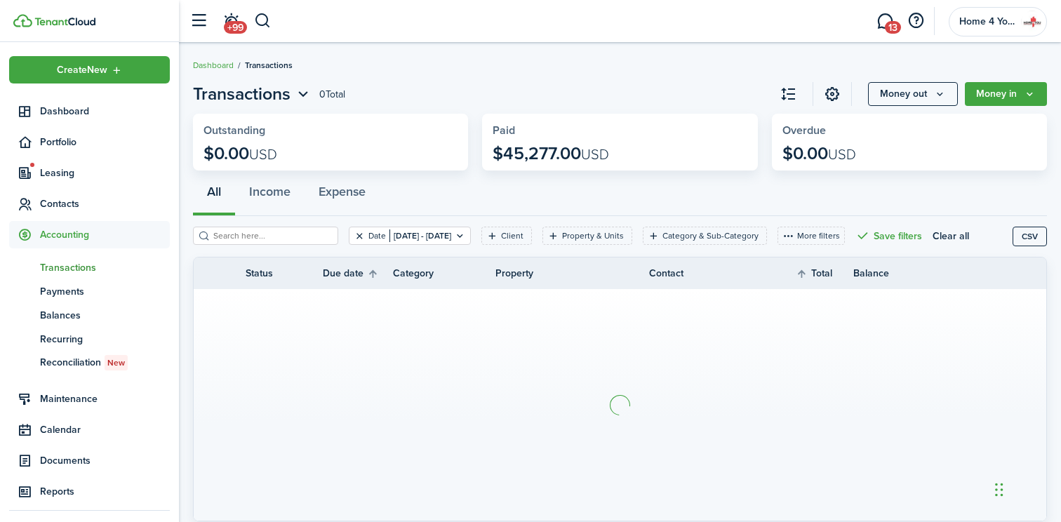
click at [354, 235] on button "Clear filter" at bounding box center [360, 235] width 12 height 11
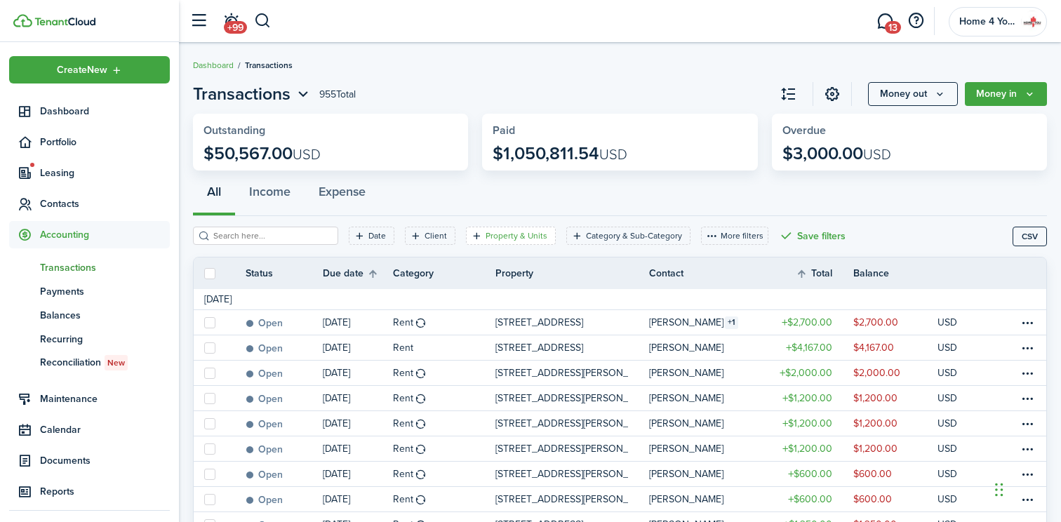
click at [466, 237] on filter-tag "Property & Units" at bounding box center [511, 236] width 90 height 18
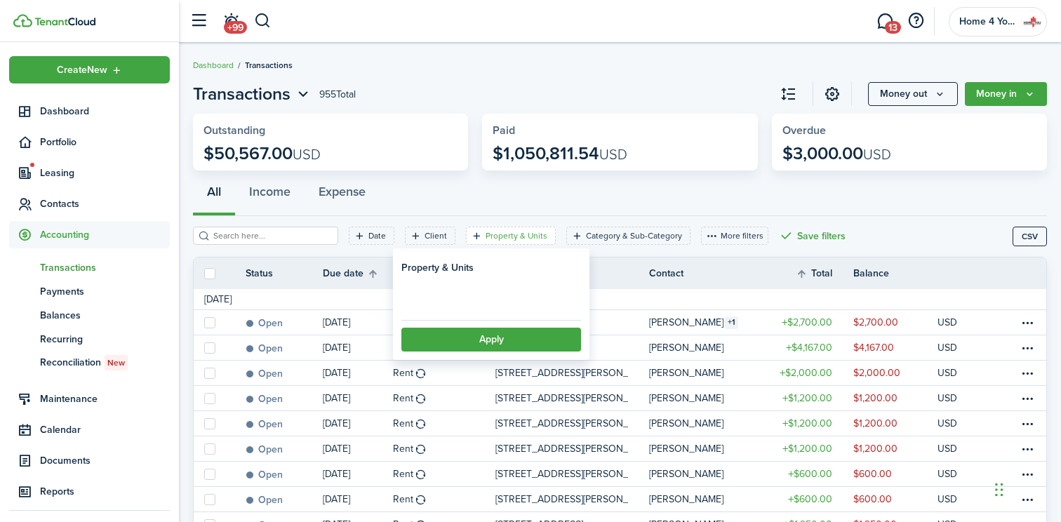
click at [463, 295] on loading-skeleton at bounding box center [491, 297] width 180 height 31
click at [463, 295] on span "Property" at bounding box center [491, 298] width 178 height 31
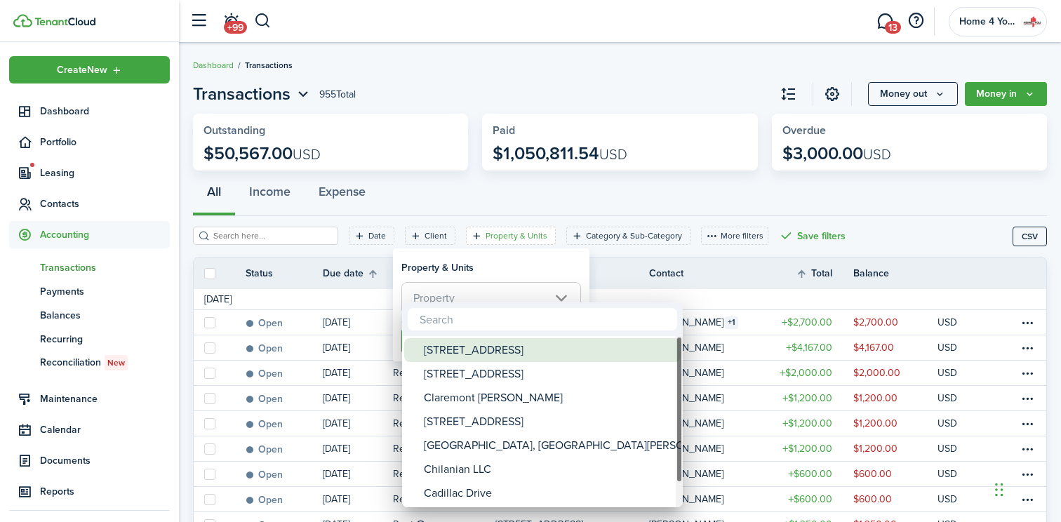
click at [463, 352] on div "[STREET_ADDRESS]" at bounding box center [548, 350] width 248 height 24
type input "[STREET_ADDRESS]"
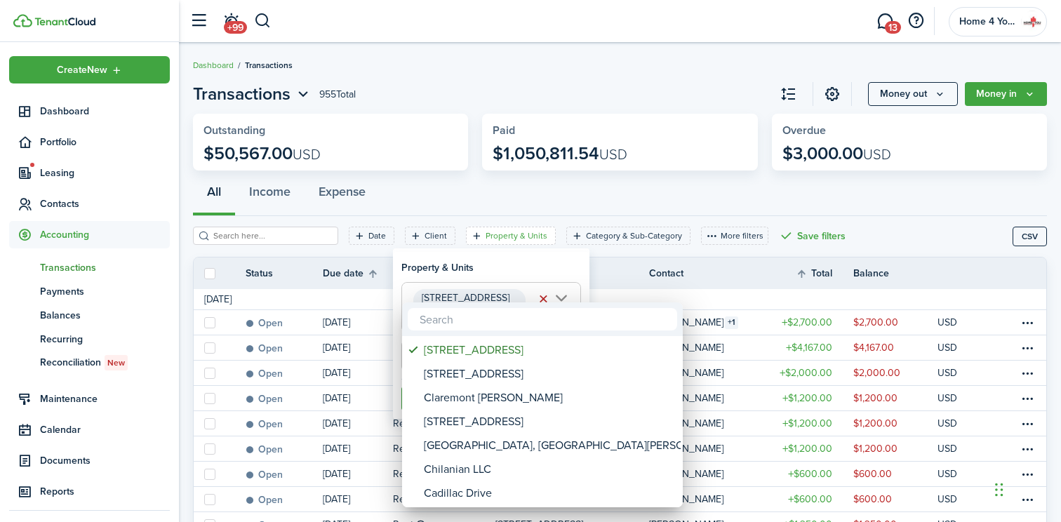
click at [396, 286] on div at bounding box center [530, 261] width 1285 height 747
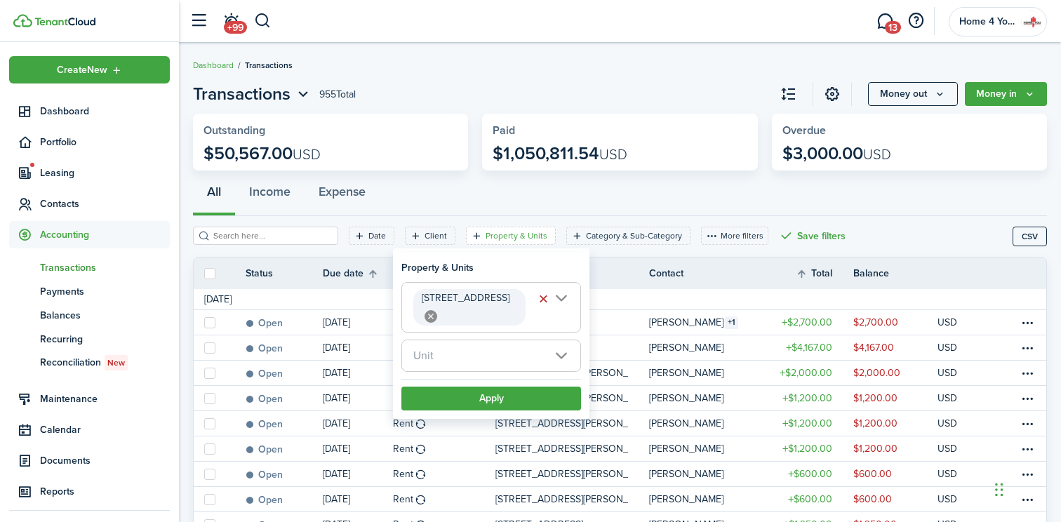
click at [434, 340] on span "Unit" at bounding box center [491, 355] width 178 height 31
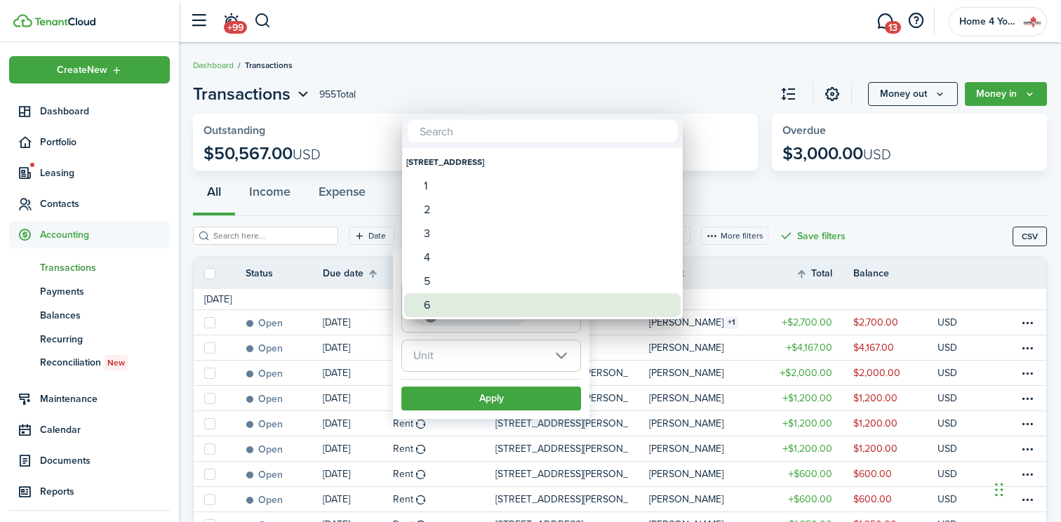
click at [428, 307] on div "6" at bounding box center [548, 305] width 248 height 24
type input "6"
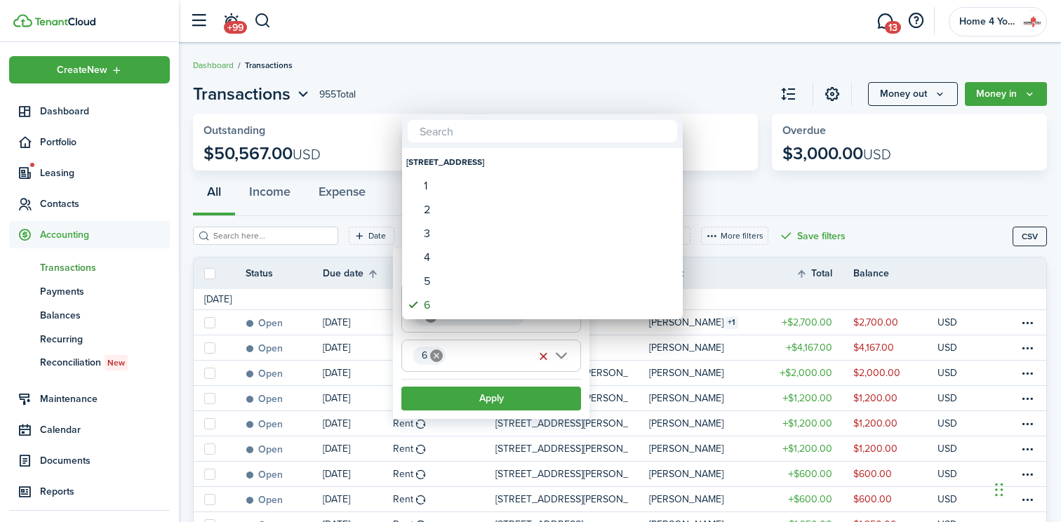
click at [477, 383] on div at bounding box center [530, 261] width 1285 height 747
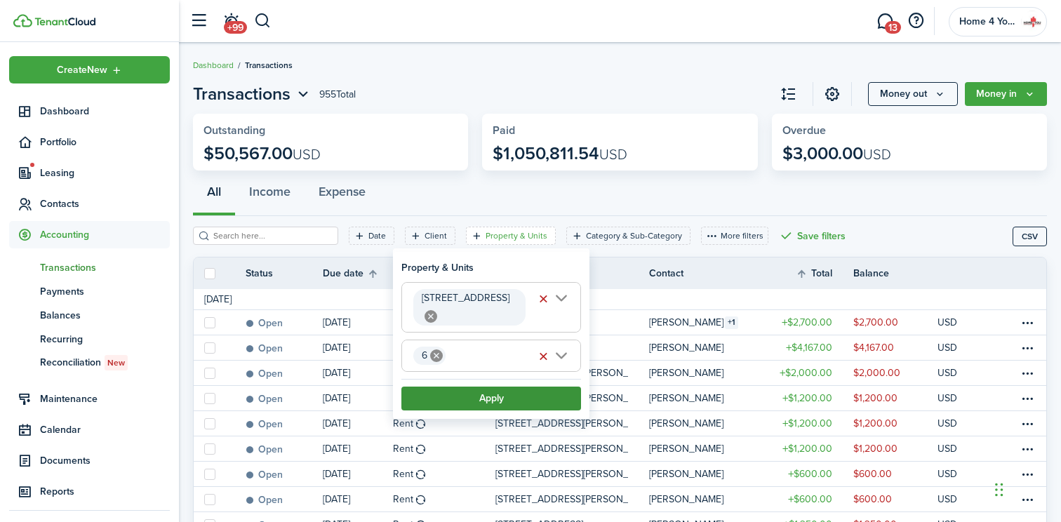
click at [476, 387] on button "Apply" at bounding box center [491, 399] width 180 height 24
